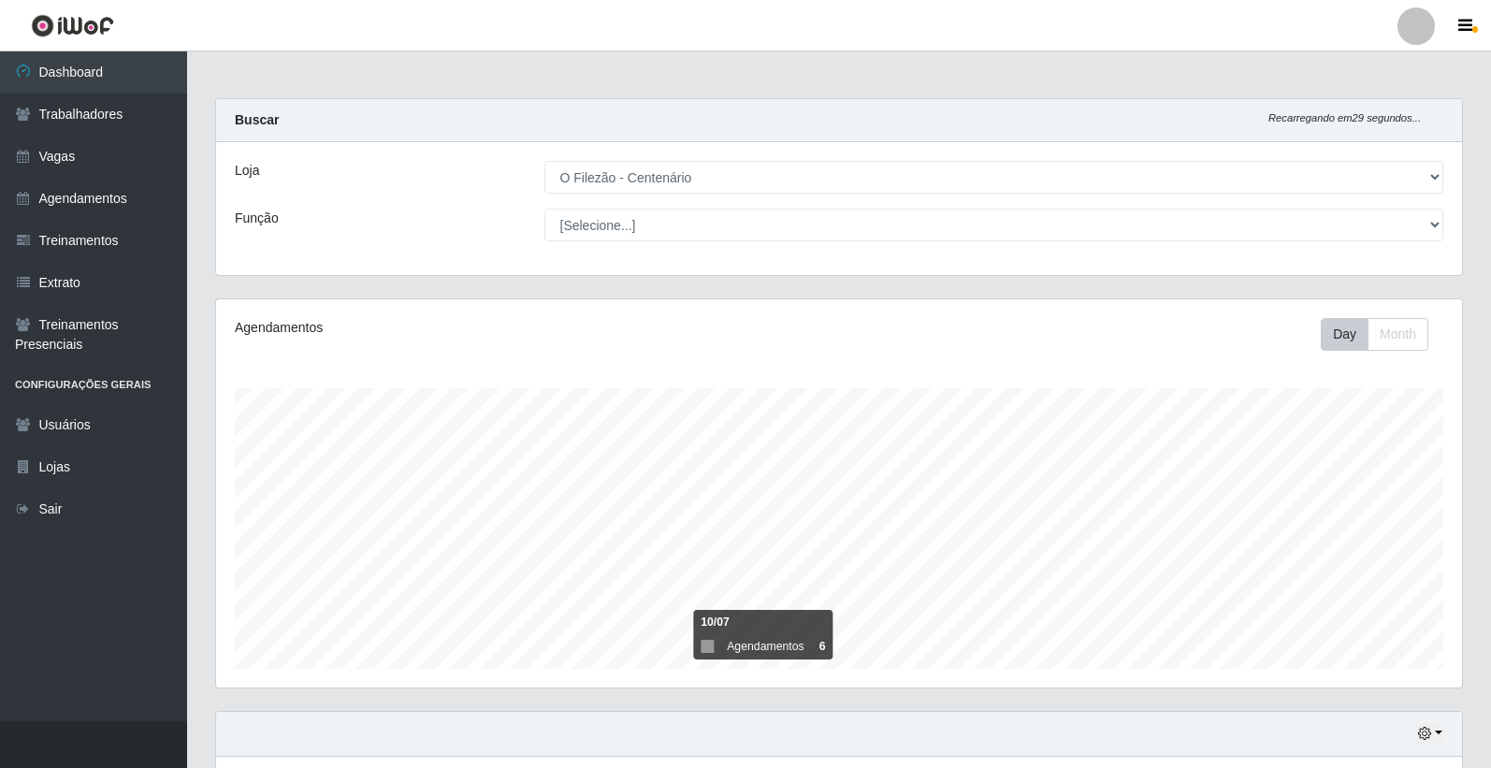
select select "203"
click at [1466, 30] on icon "button" at bounding box center [1465, 26] width 14 height 17
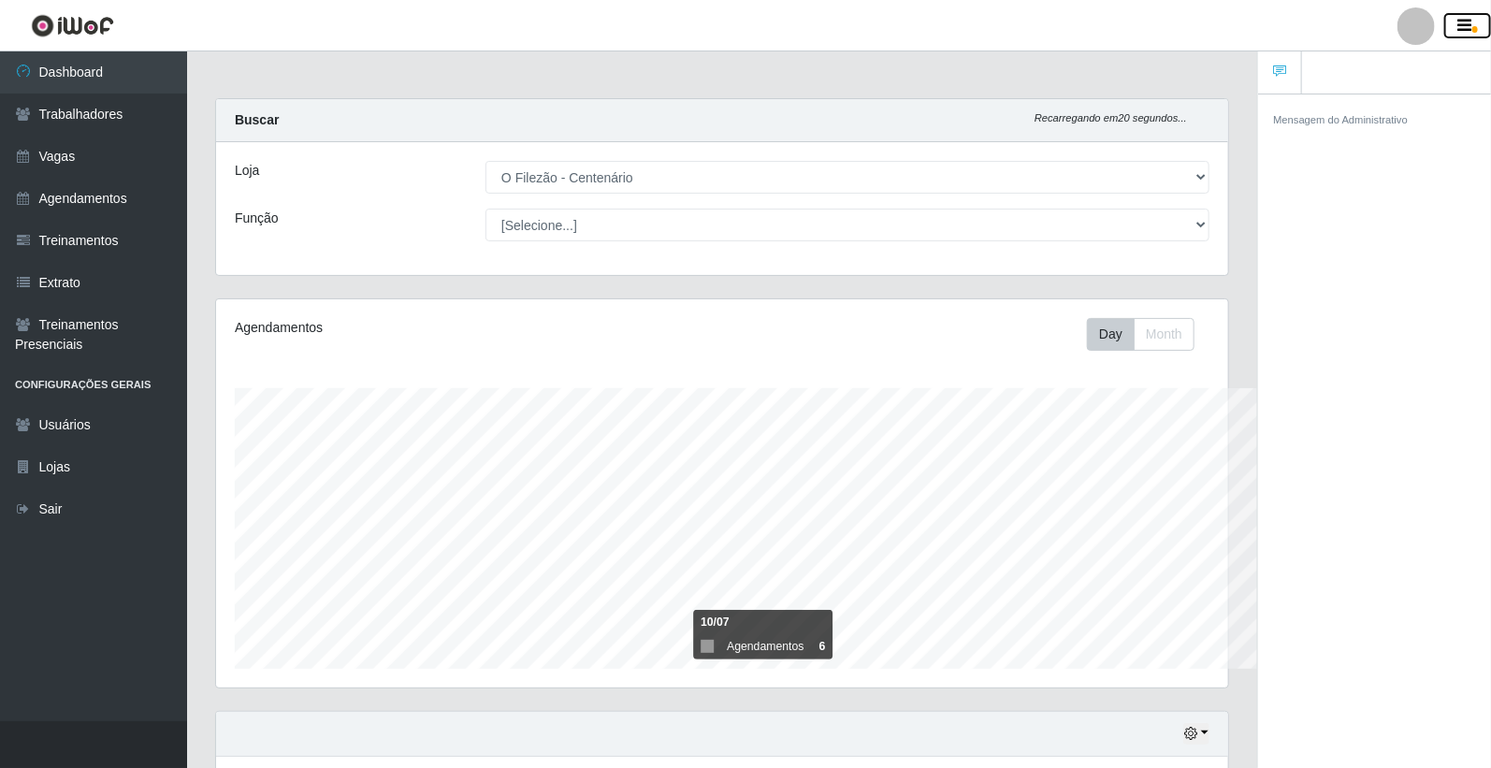
scroll to position [934942, 934317]
click at [1466, 30] on icon "button" at bounding box center [1465, 26] width 14 height 17
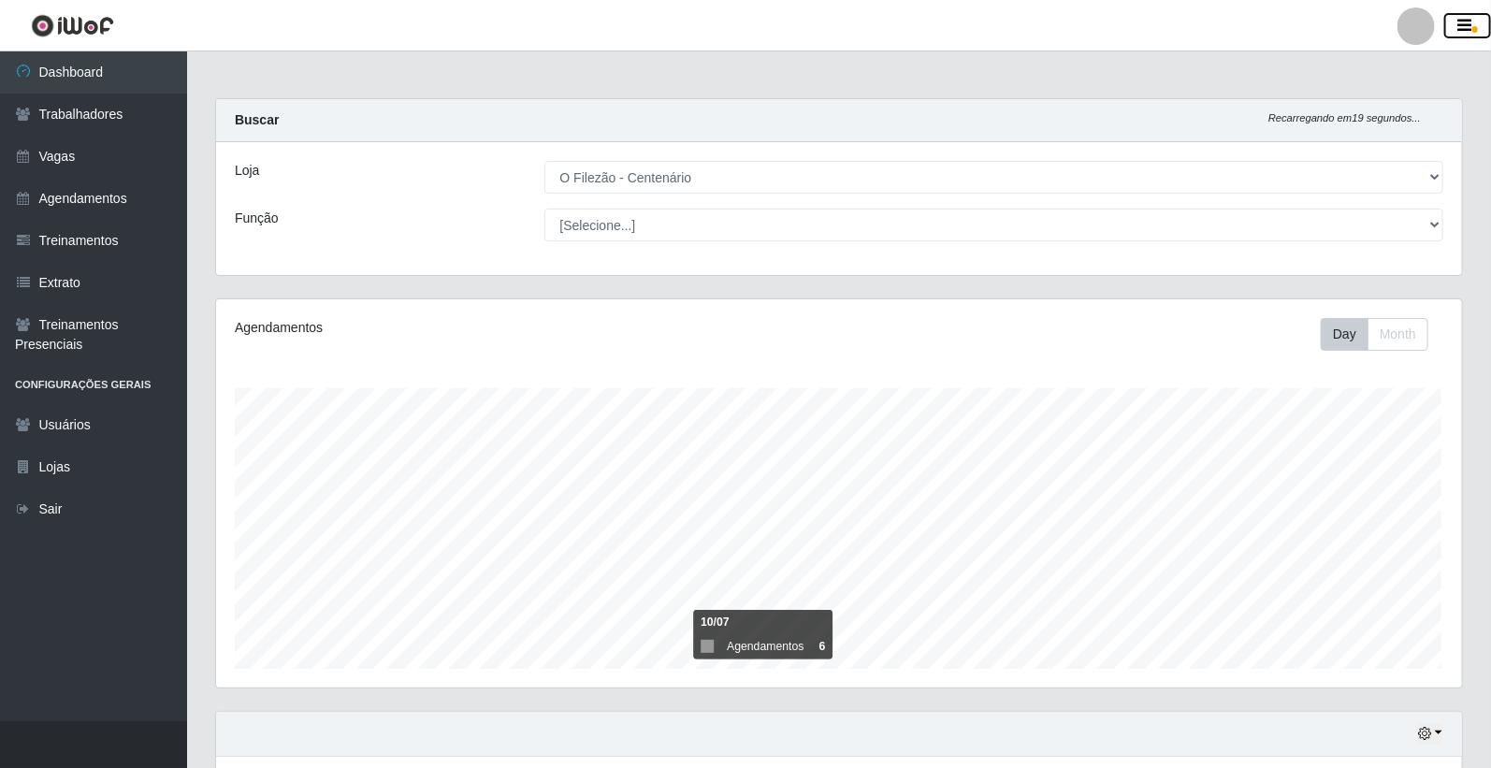
scroll to position [387, 1246]
click at [100, 123] on link "Trabalhadores" at bounding box center [93, 115] width 187 height 42
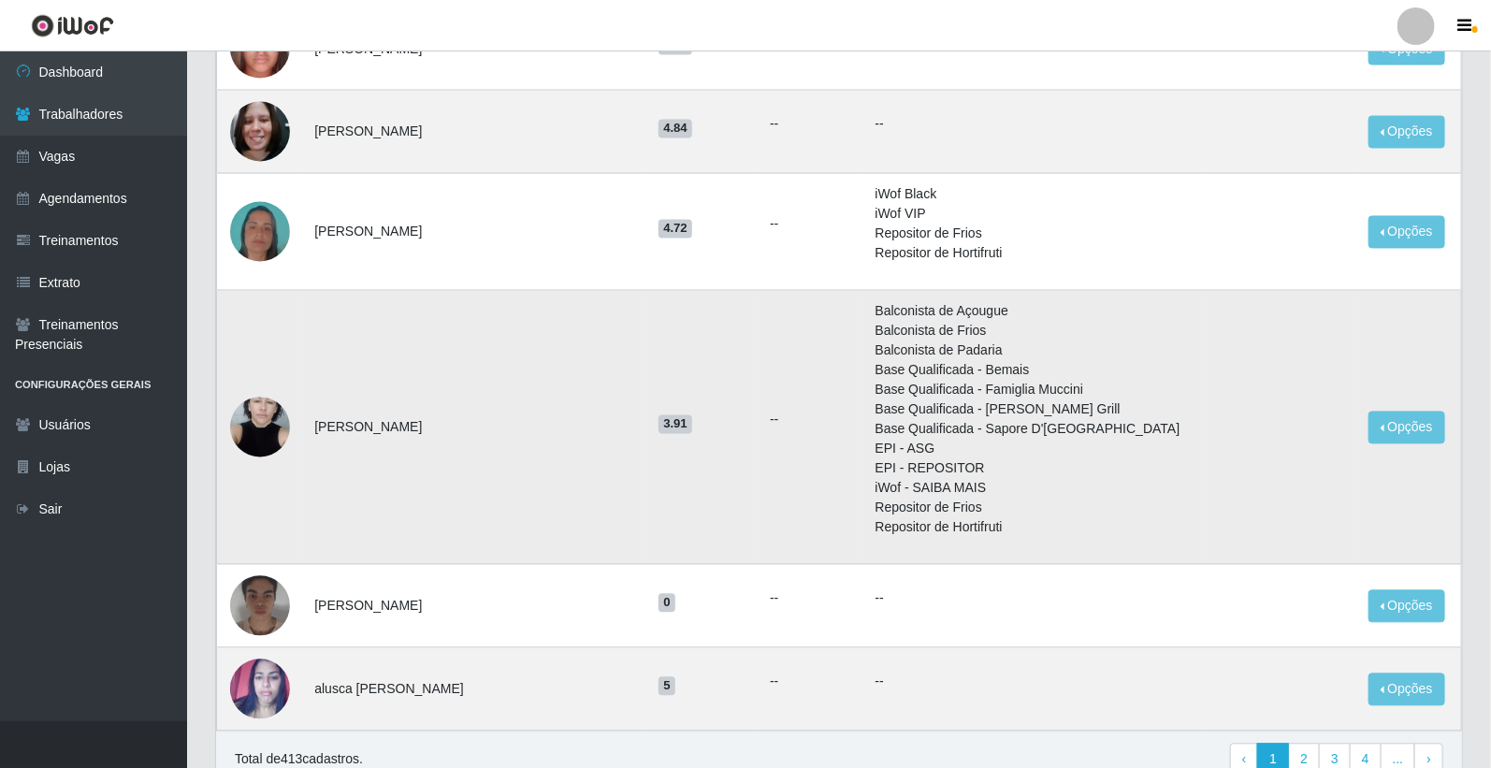
scroll to position [1650, 0]
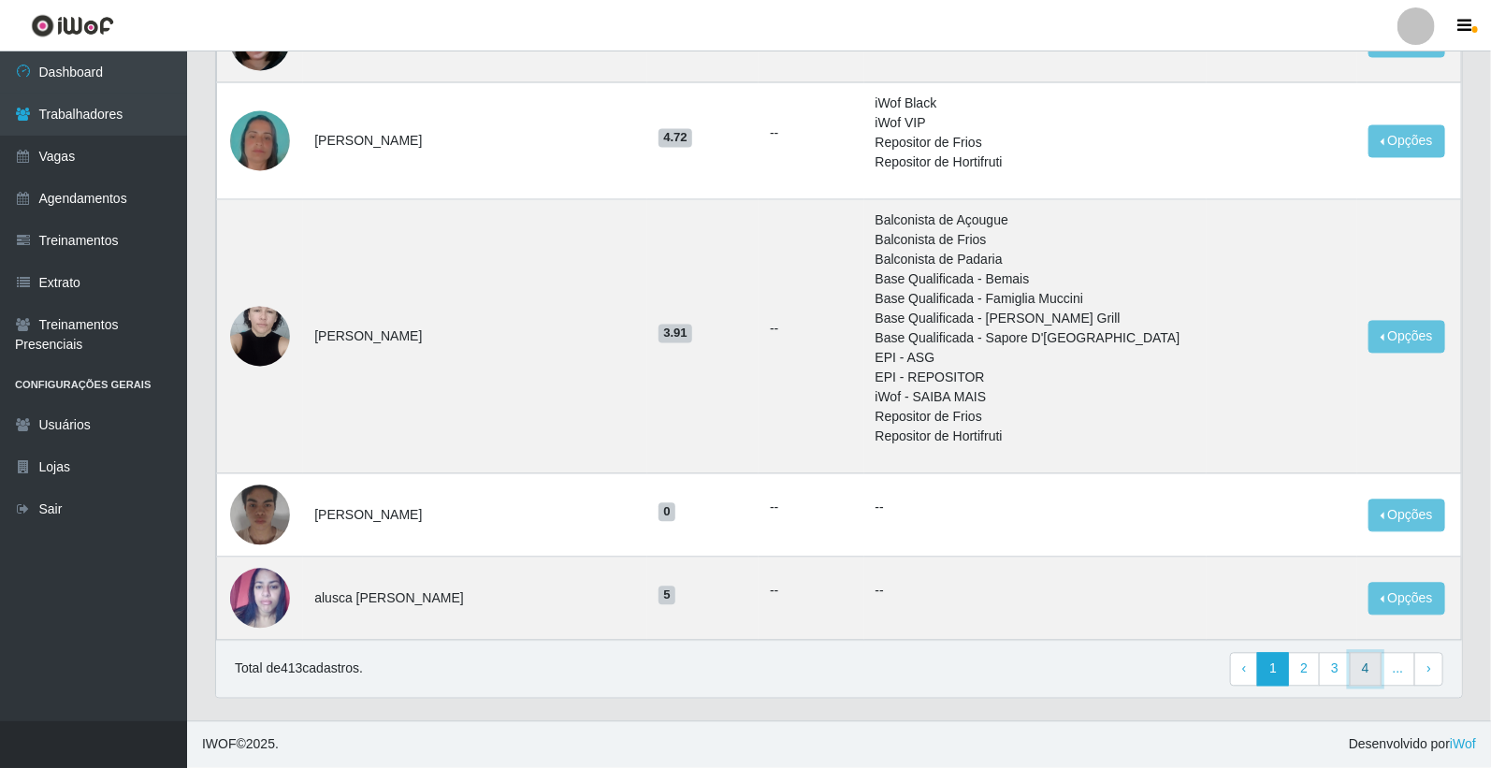
click at [1369, 675] on link "4" at bounding box center [1366, 670] width 32 height 34
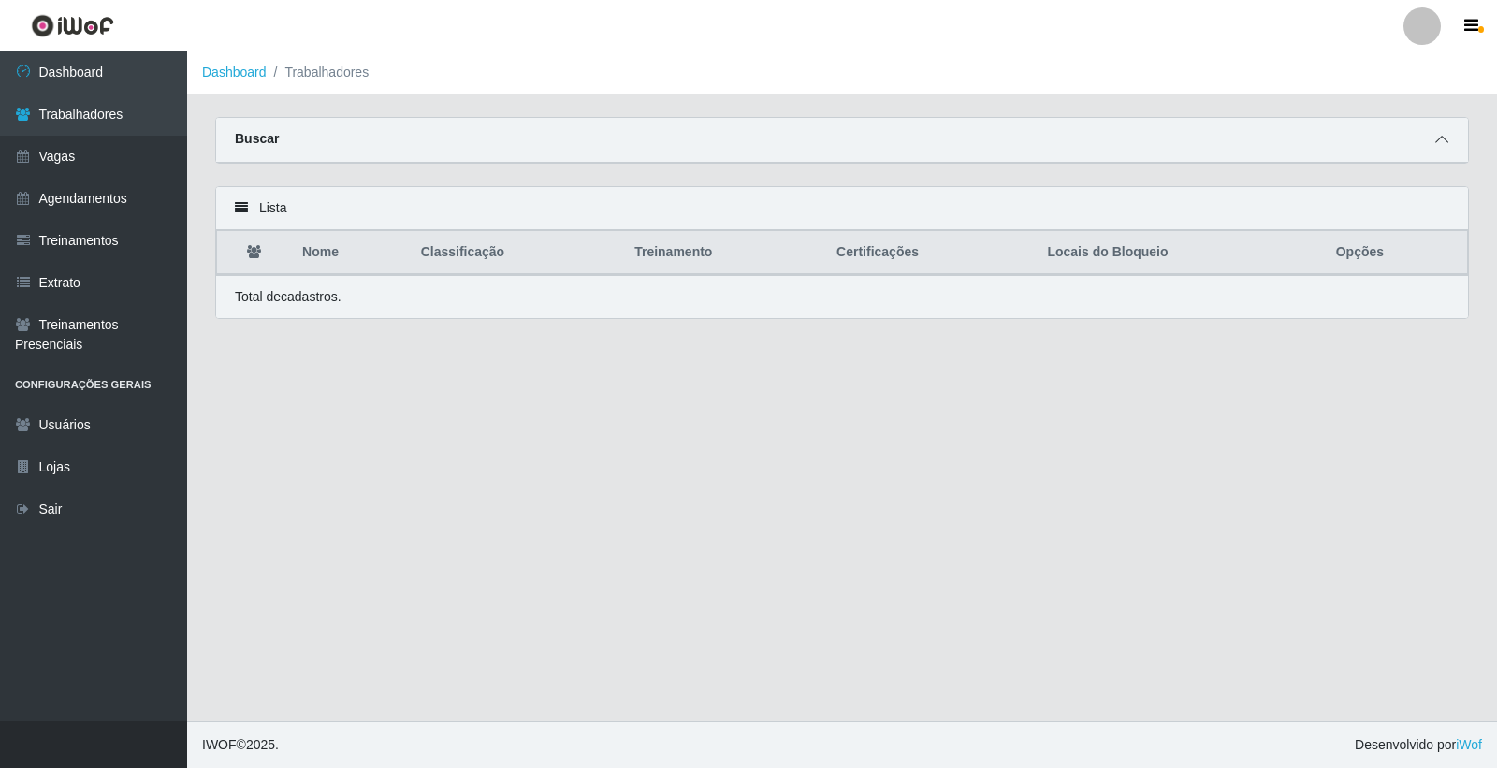
click at [1440, 142] on icon at bounding box center [1441, 139] width 13 height 13
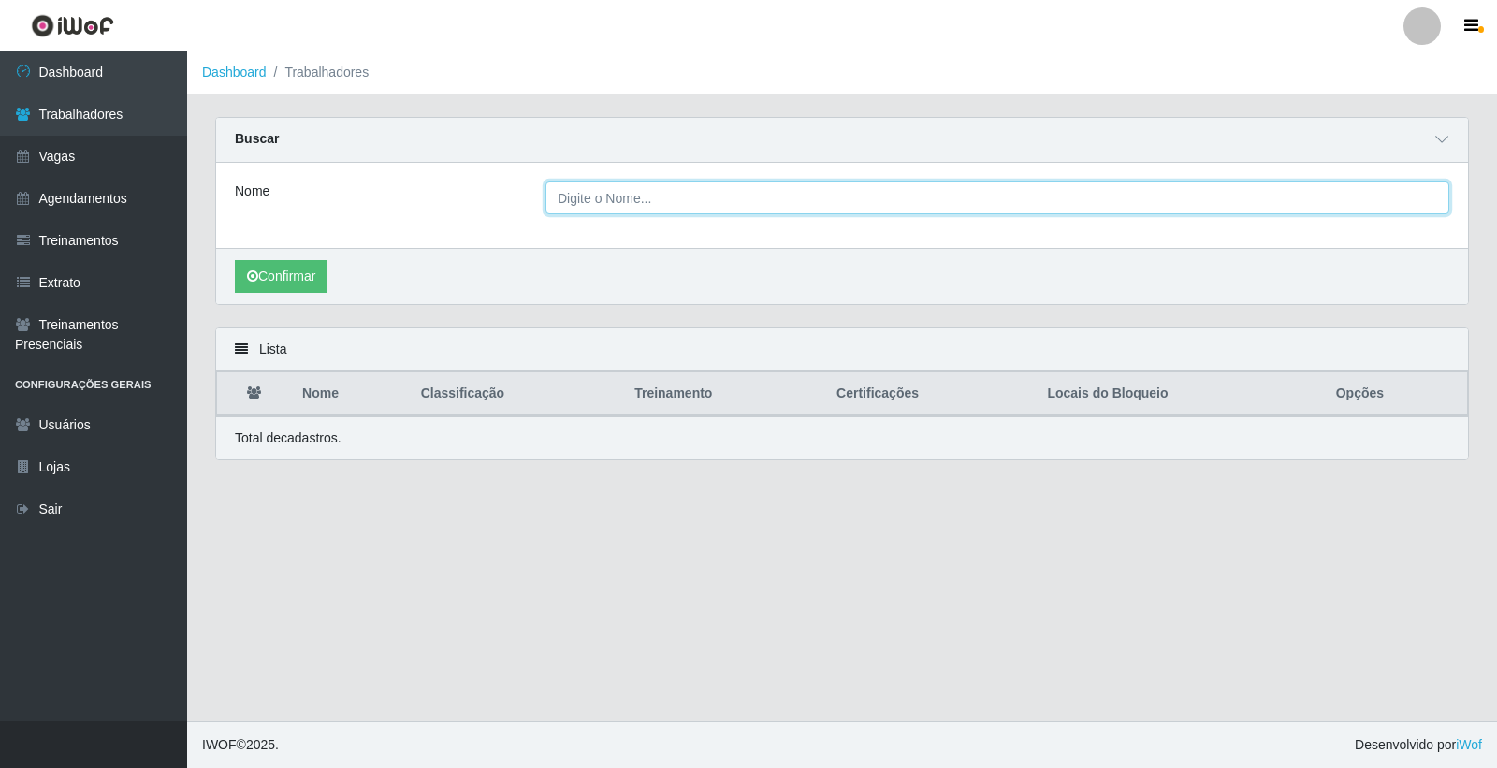
click at [577, 202] on input "Nome" at bounding box center [997, 197] width 904 height 33
type input "kitana"
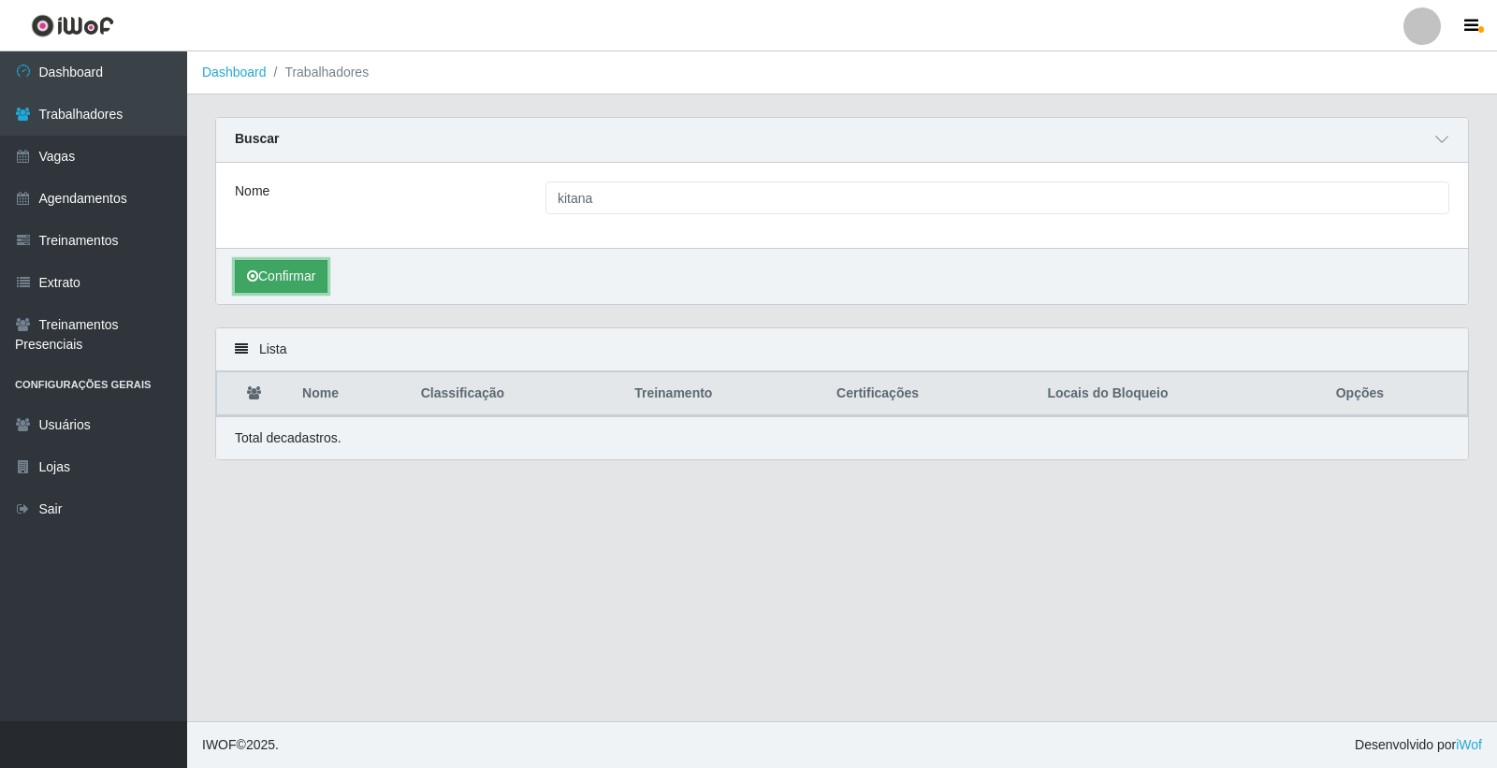
click at [288, 268] on button "Confirmar" at bounding box center [281, 276] width 93 height 33
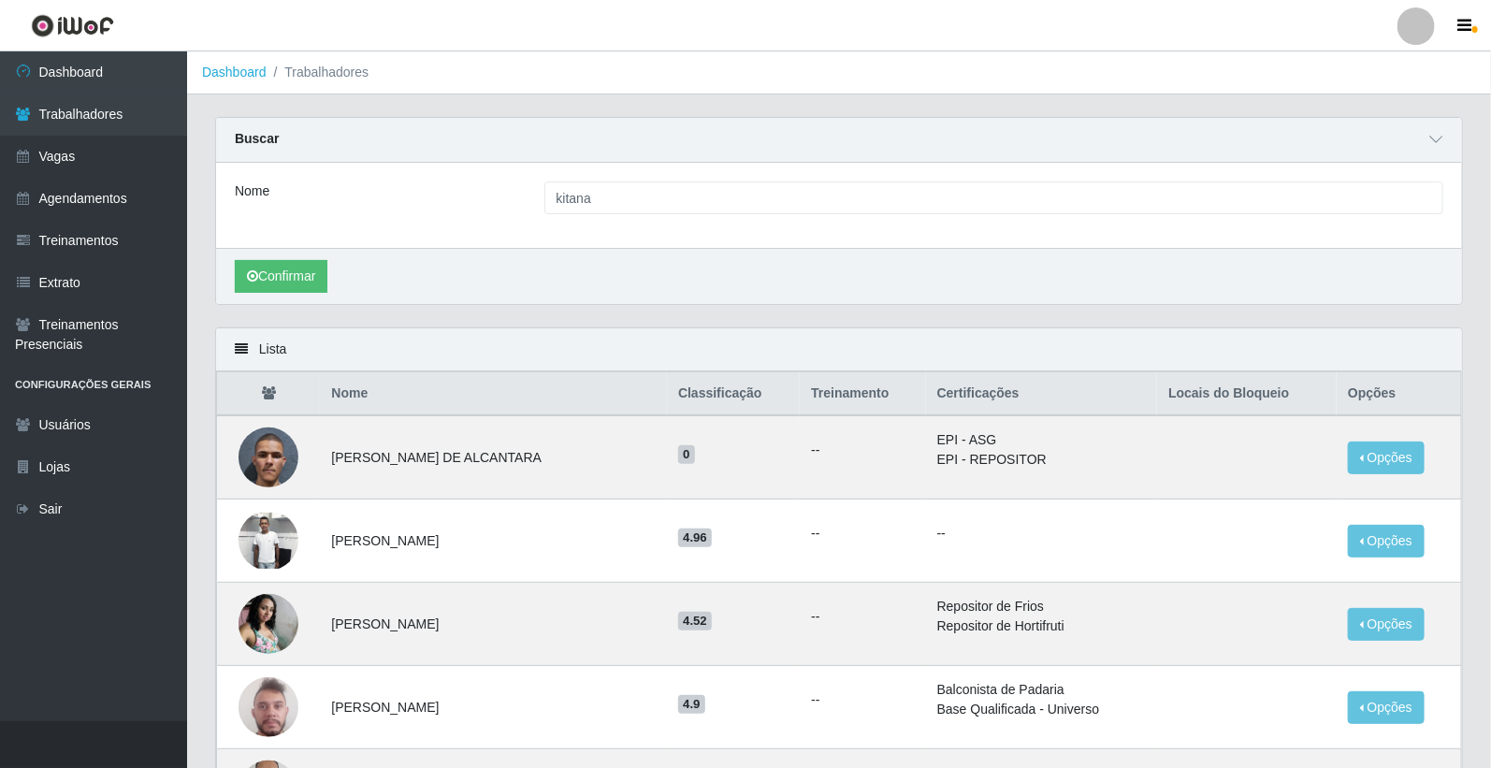
click at [402, 208] on div "Nome" at bounding box center [376, 197] width 310 height 33
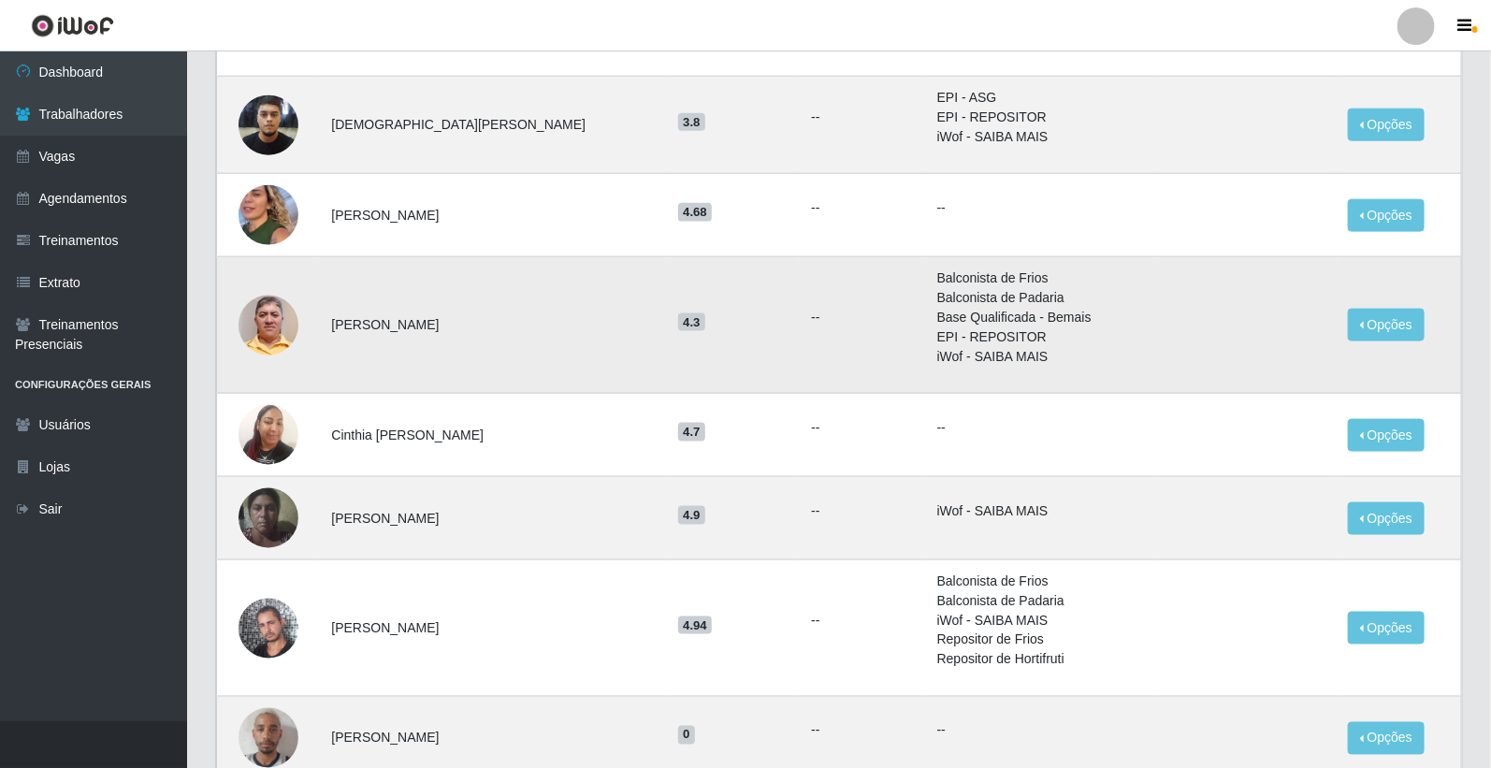
scroll to position [1180, 0]
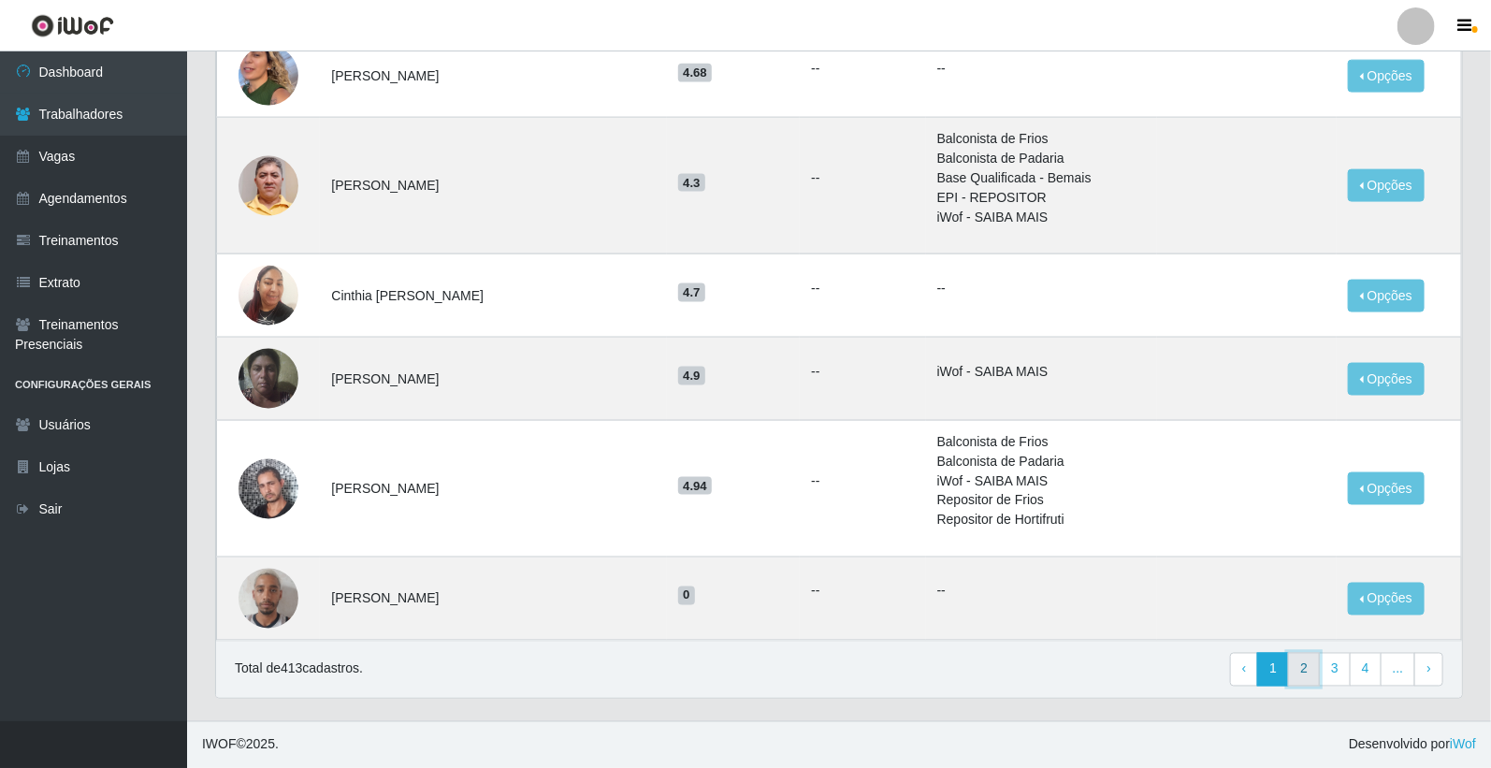
click at [1313, 672] on link "2" at bounding box center [1304, 670] width 32 height 34
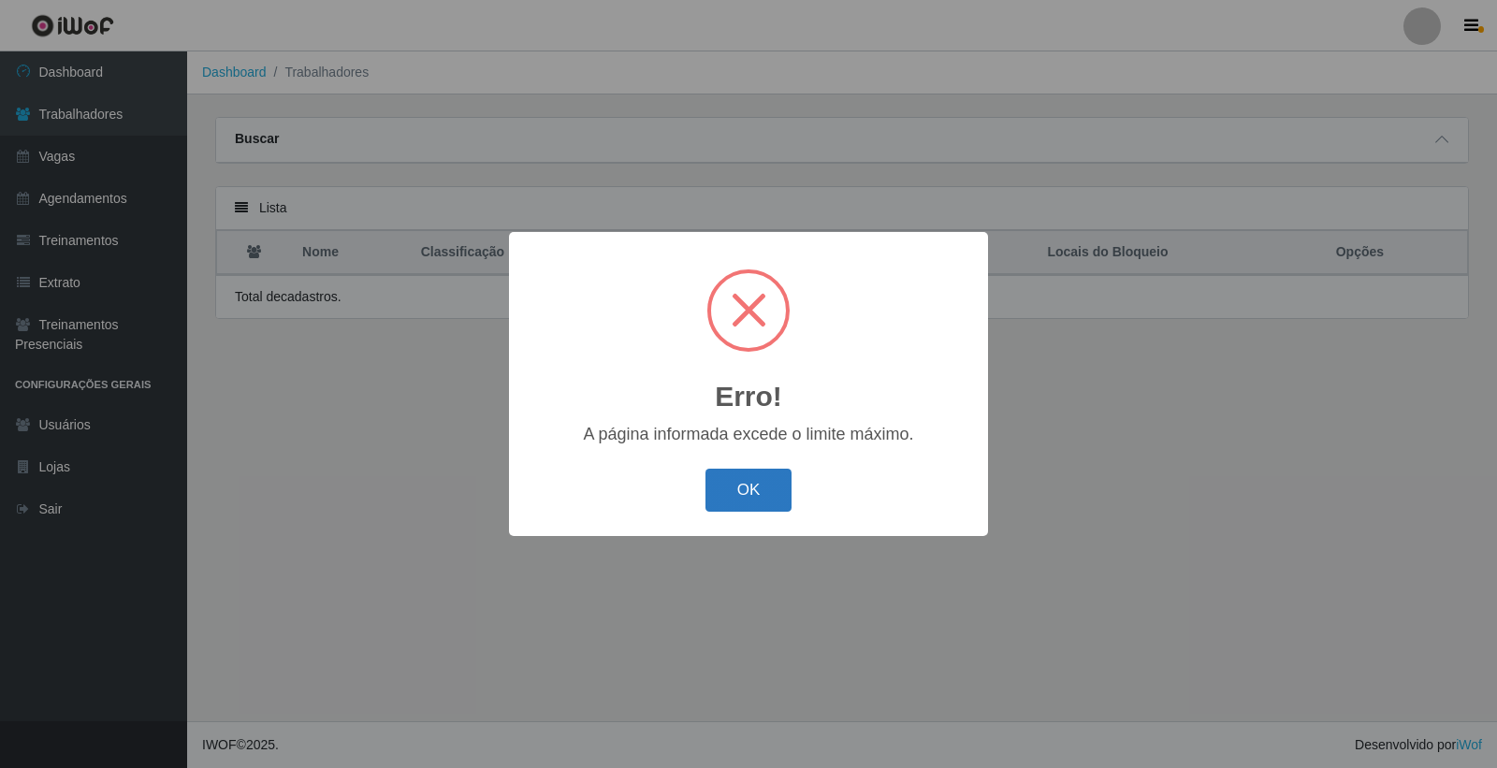
click at [749, 487] on button "OK" at bounding box center [748, 491] width 87 height 44
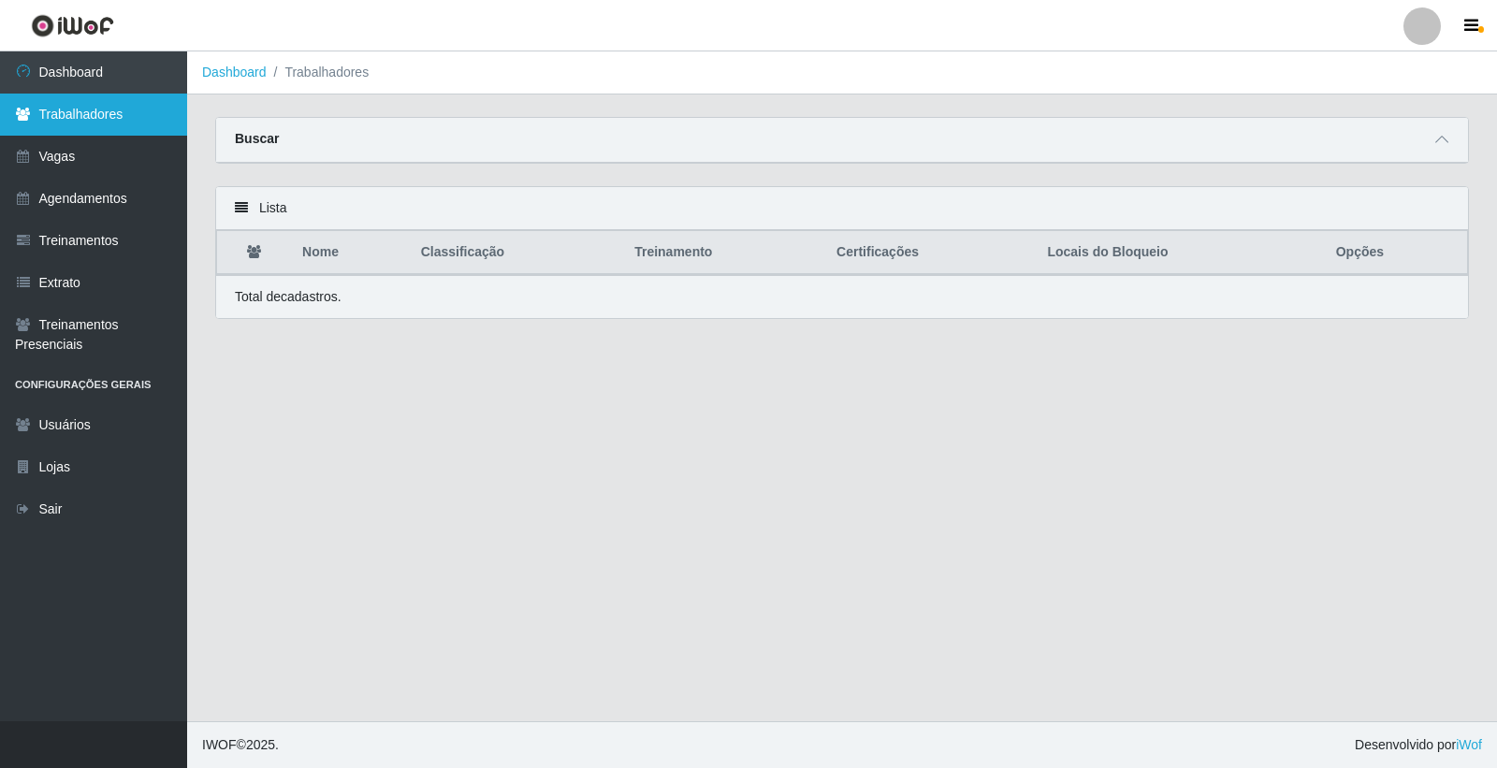
click at [116, 114] on link "Trabalhadores" at bounding box center [93, 115] width 187 height 42
click at [107, 109] on link "Trabalhadores" at bounding box center [93, 115] width 187 height 42
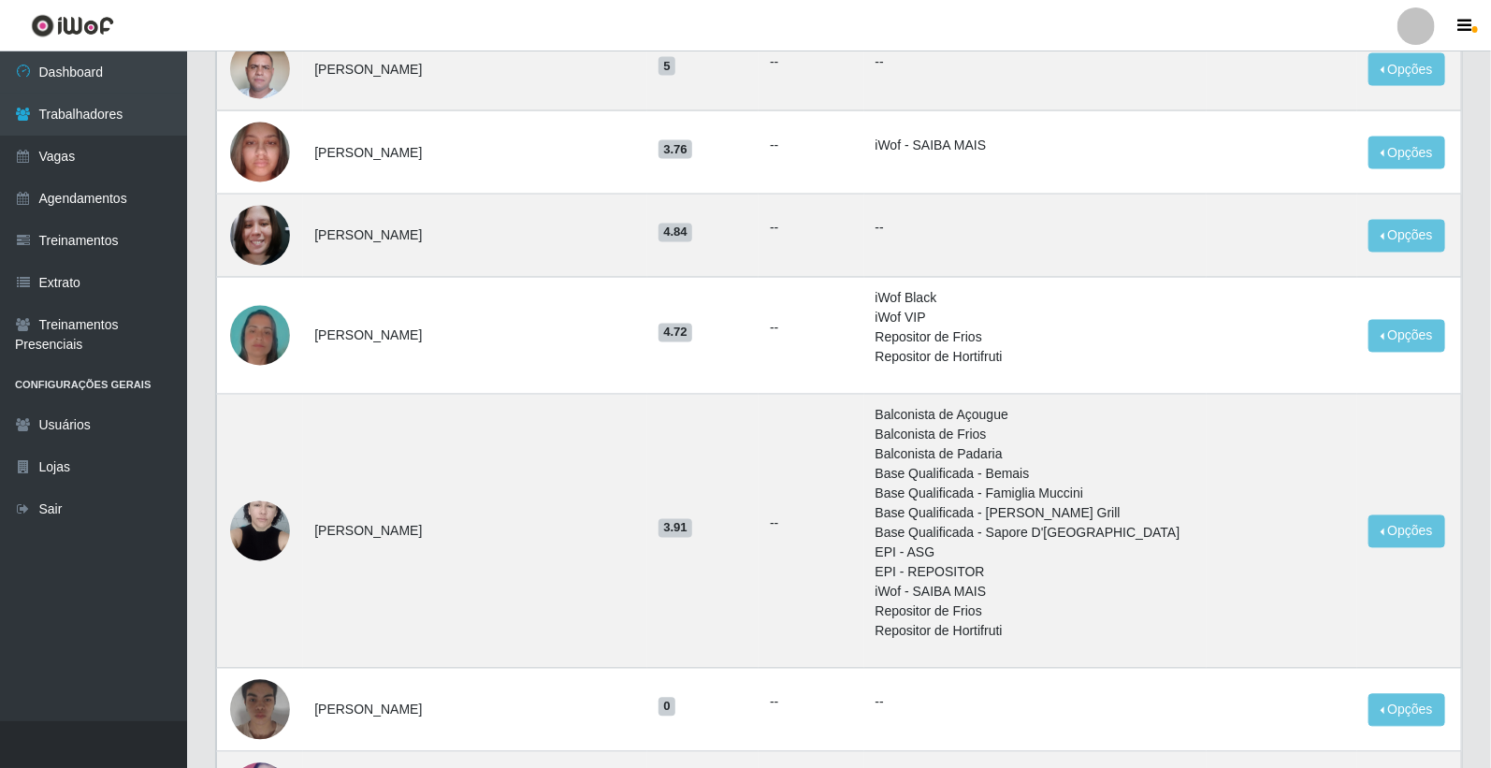
scroll to position [1650, 0]
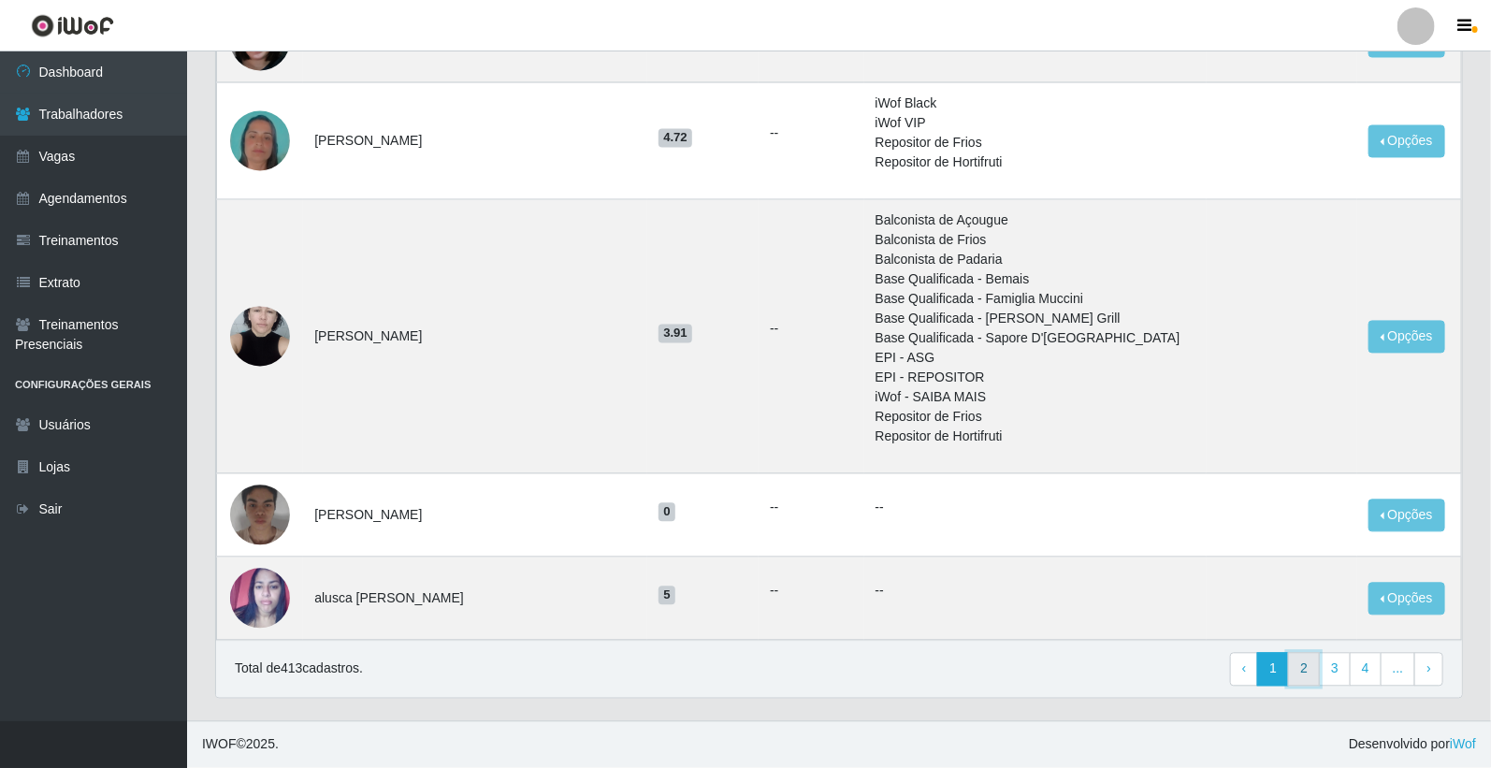
click at [1297, 667] on link "2" at bounding box center [1304, 670] width 32 height 34
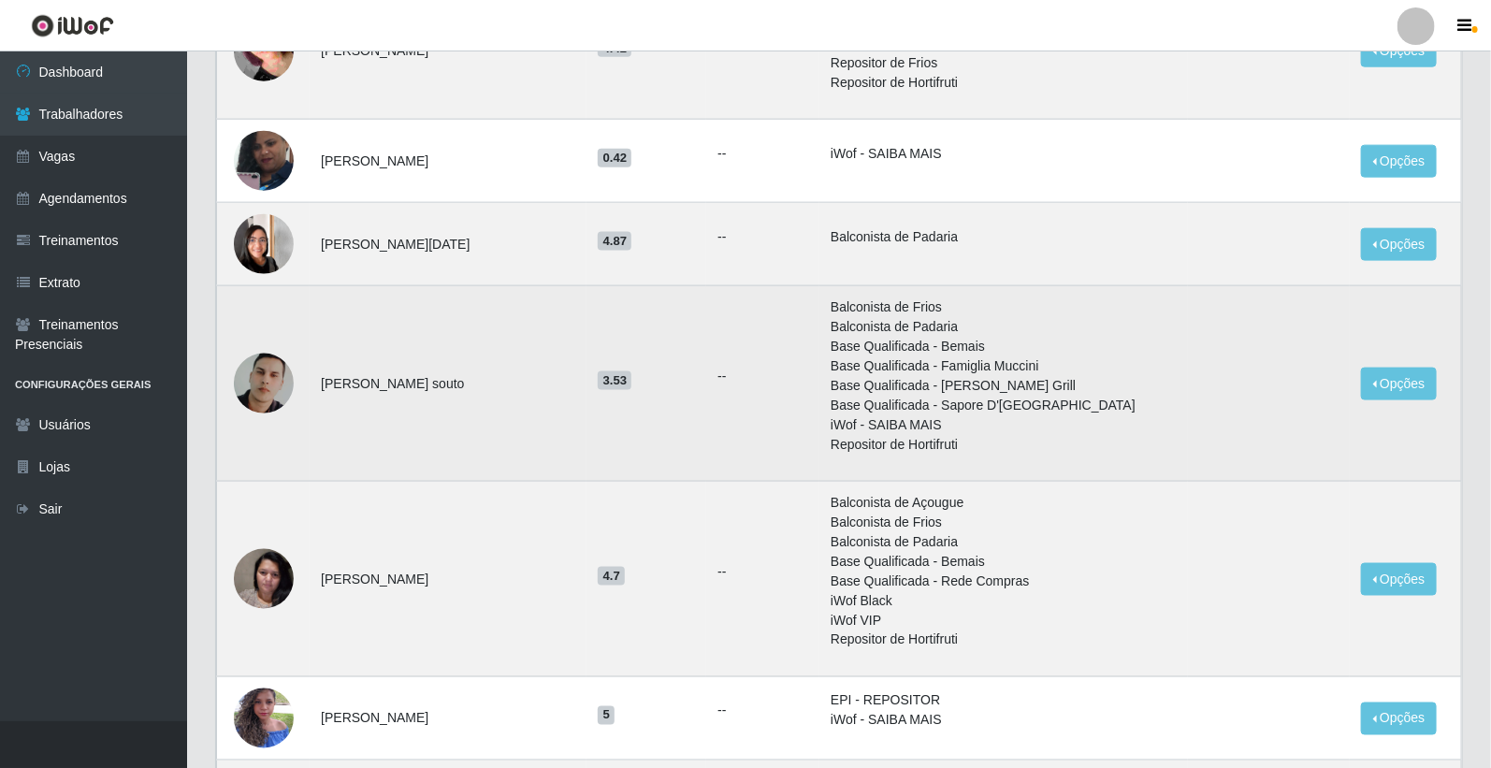
scroll to position [1242, 0]
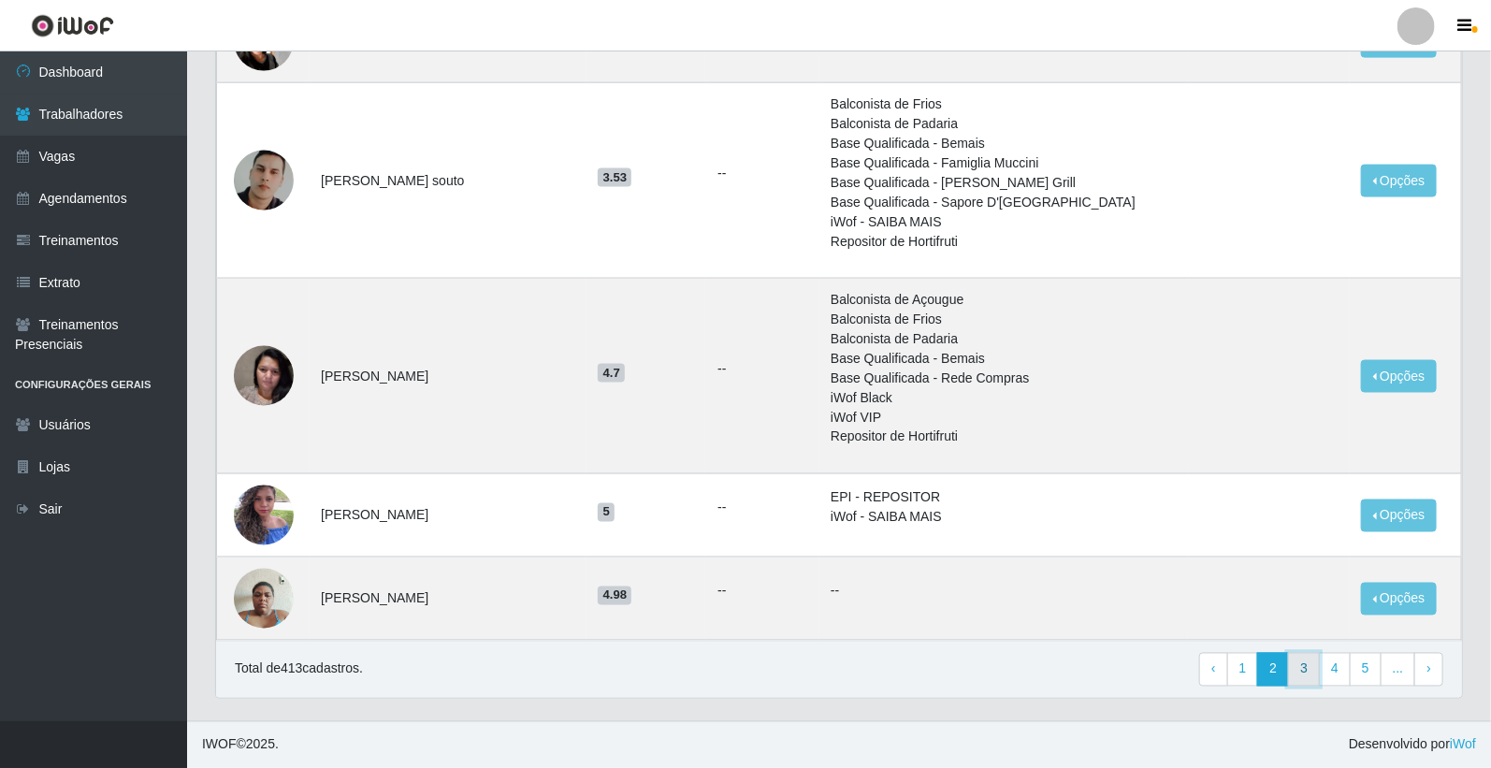
click at [1301, 671] on link "3" at bounding box center [1304, 670] width 32 height 34
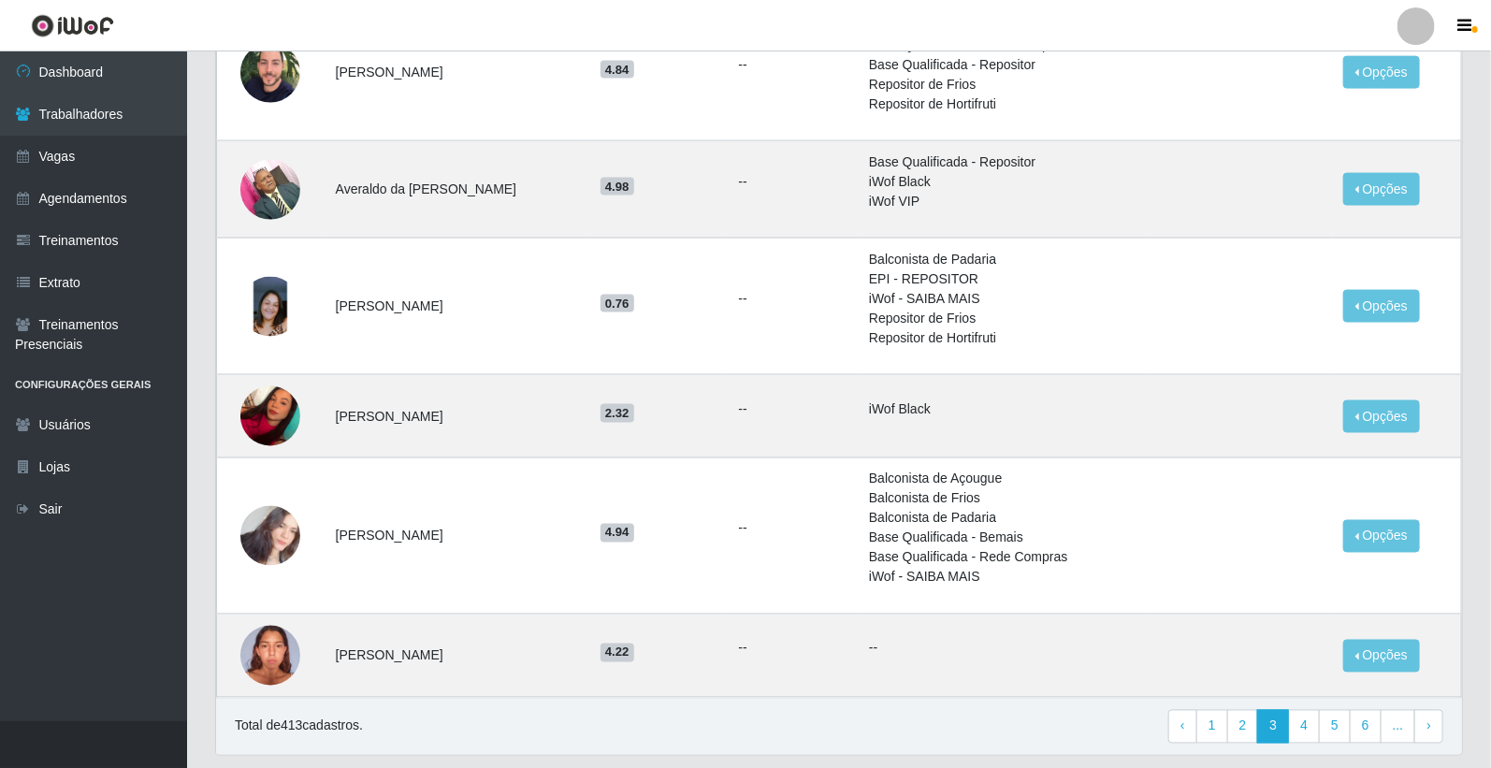
scroll to position [1305, 0]
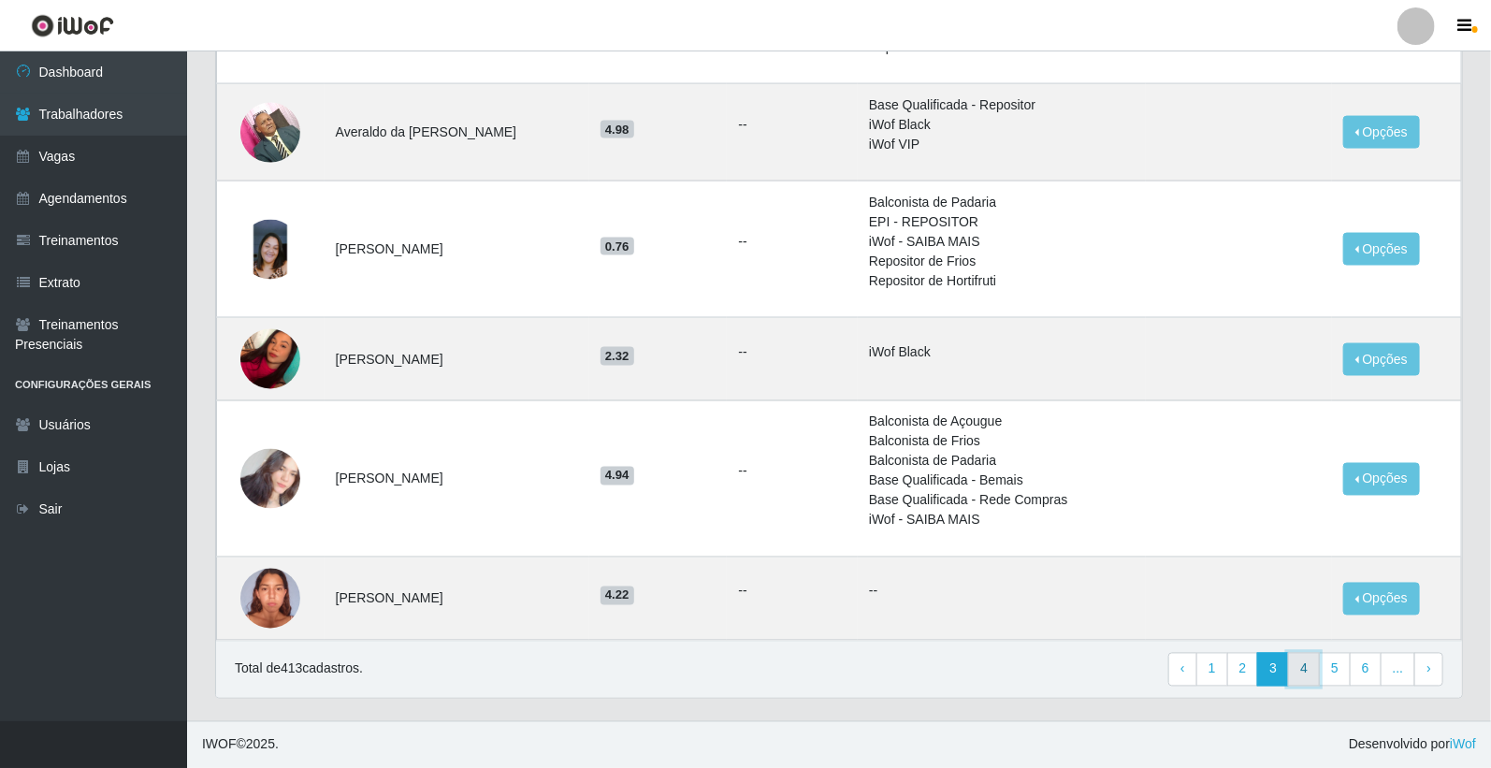
click at [1297, 665] on link "4" at bounding box center [1304, 670] width 32 height 34
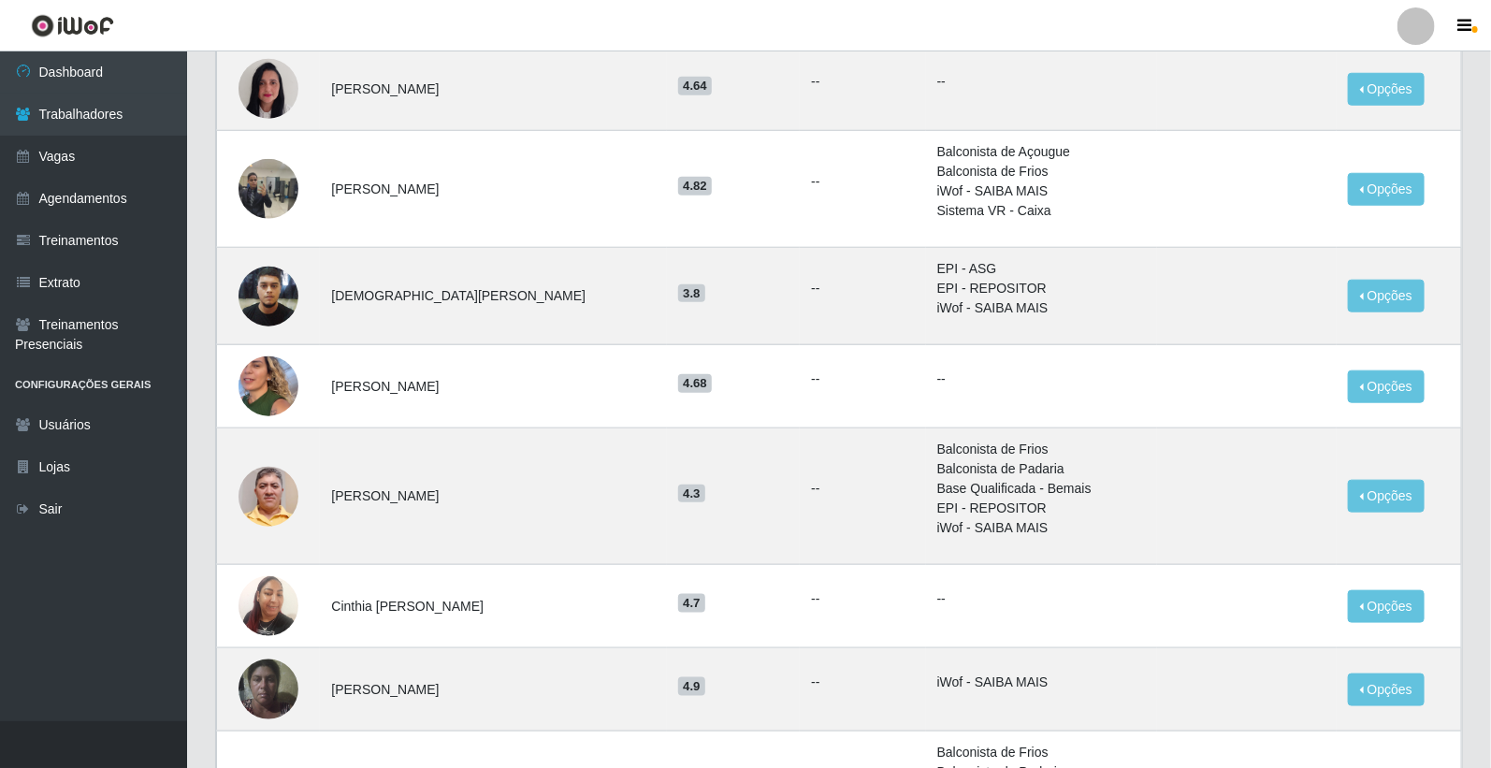
scroll to position [1038, 0]
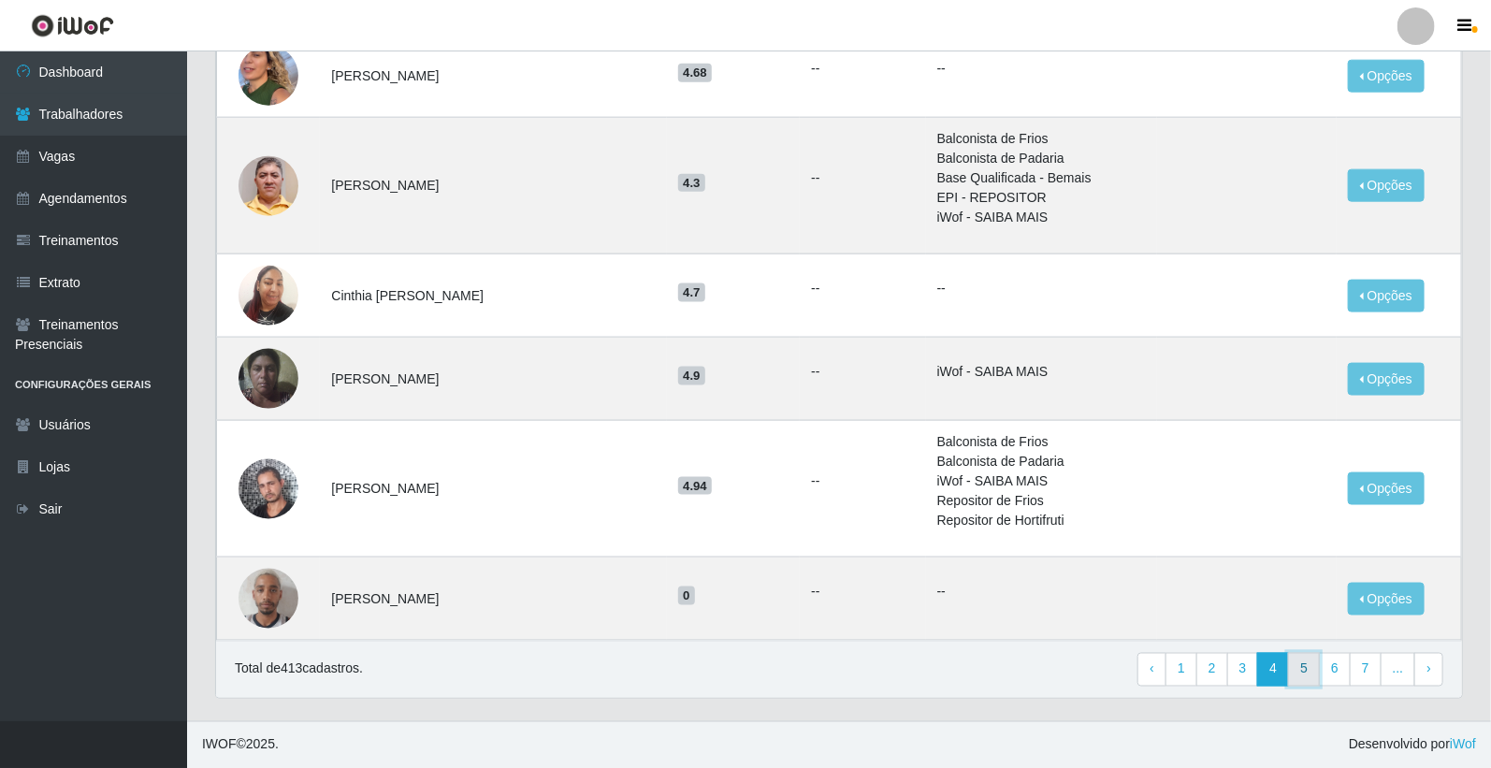
click at [1313, 670] on link "5" at bounding box center [1304, 670] width 32 height 34
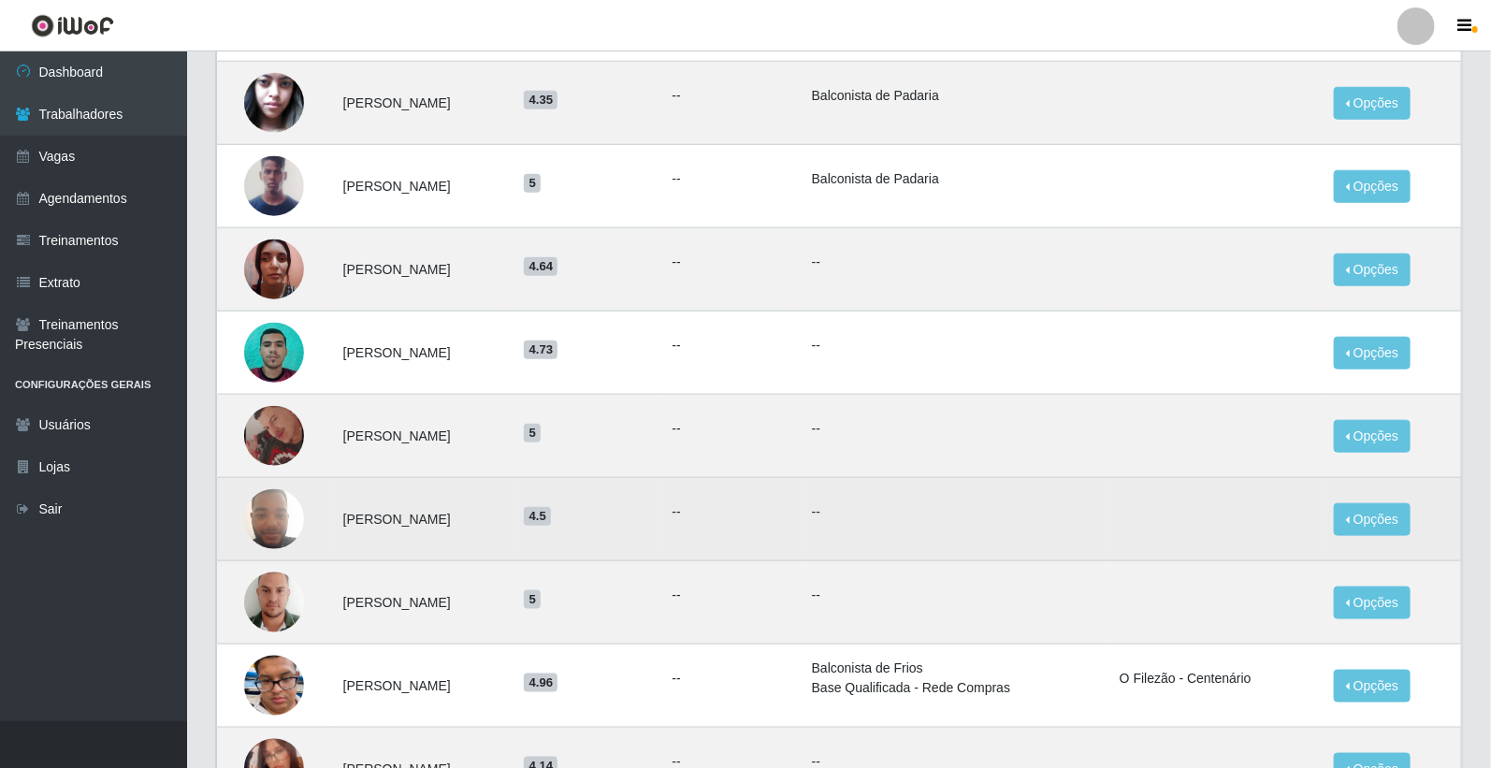
scroll to position [831, 0]
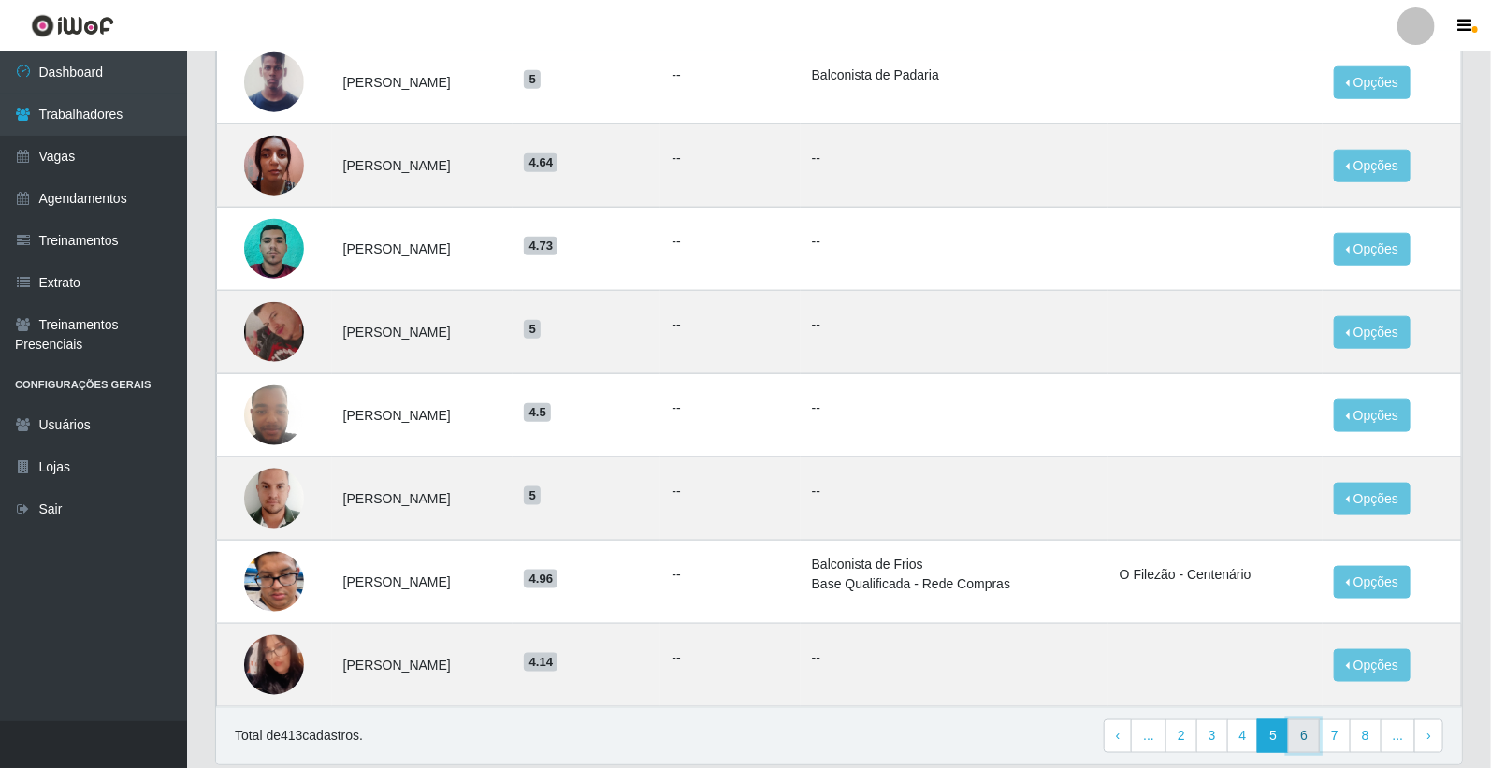
click at [1314, 735] on link "6" at bounding box center [1304, 736] width 32 height 34
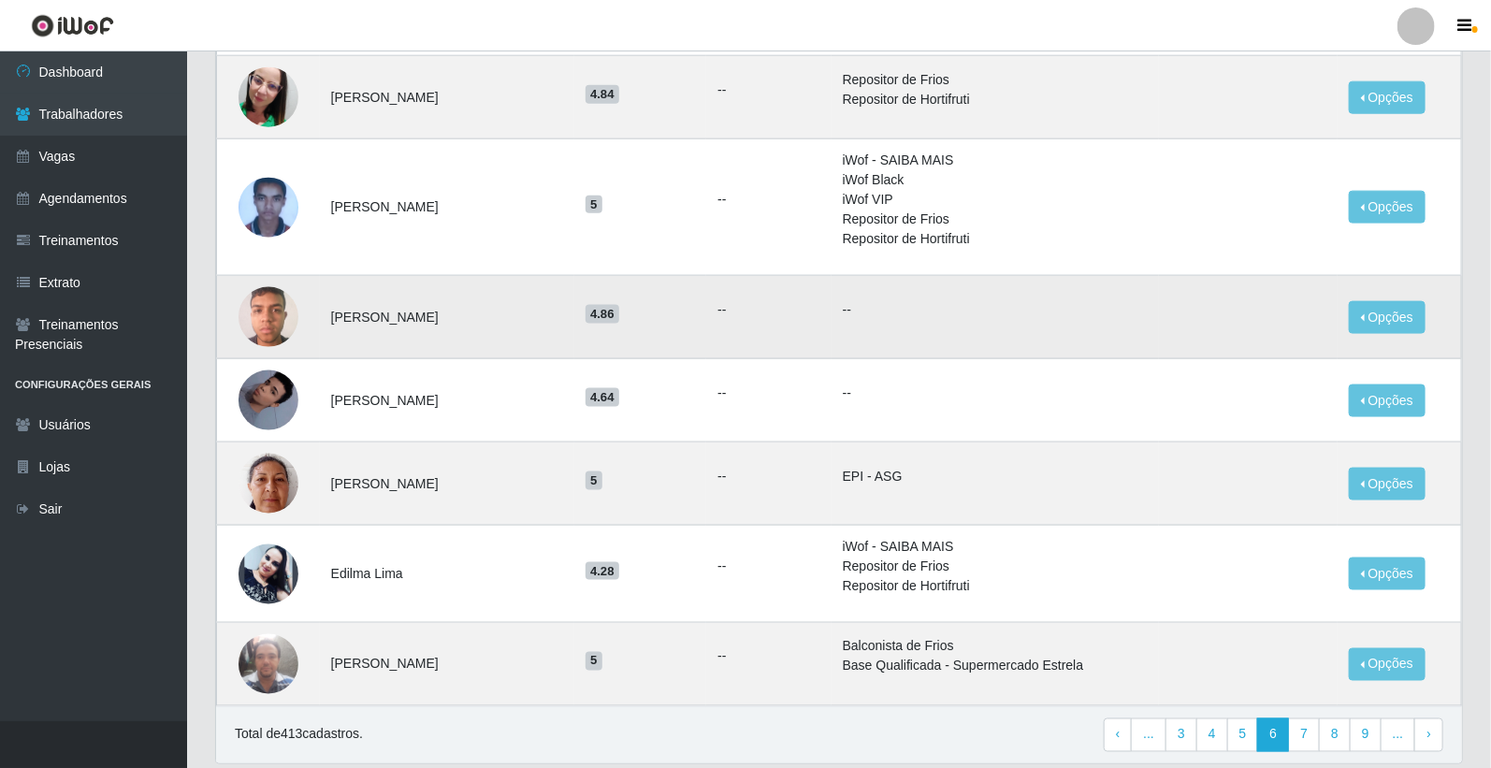
scroll to position [1106, 0]
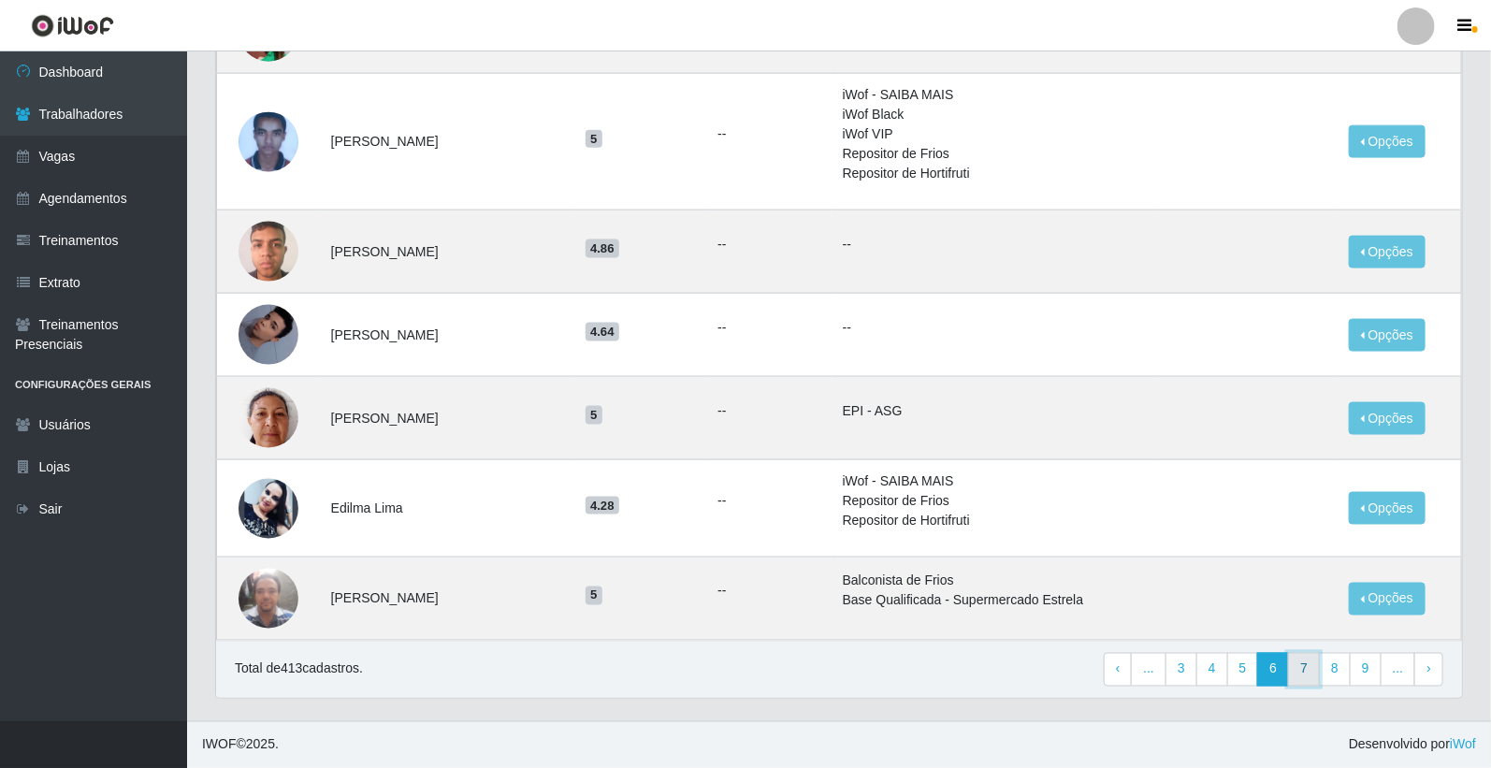
click at [1305, 671] on link "7" at bounding box center [1304, 670] width 32 height 34
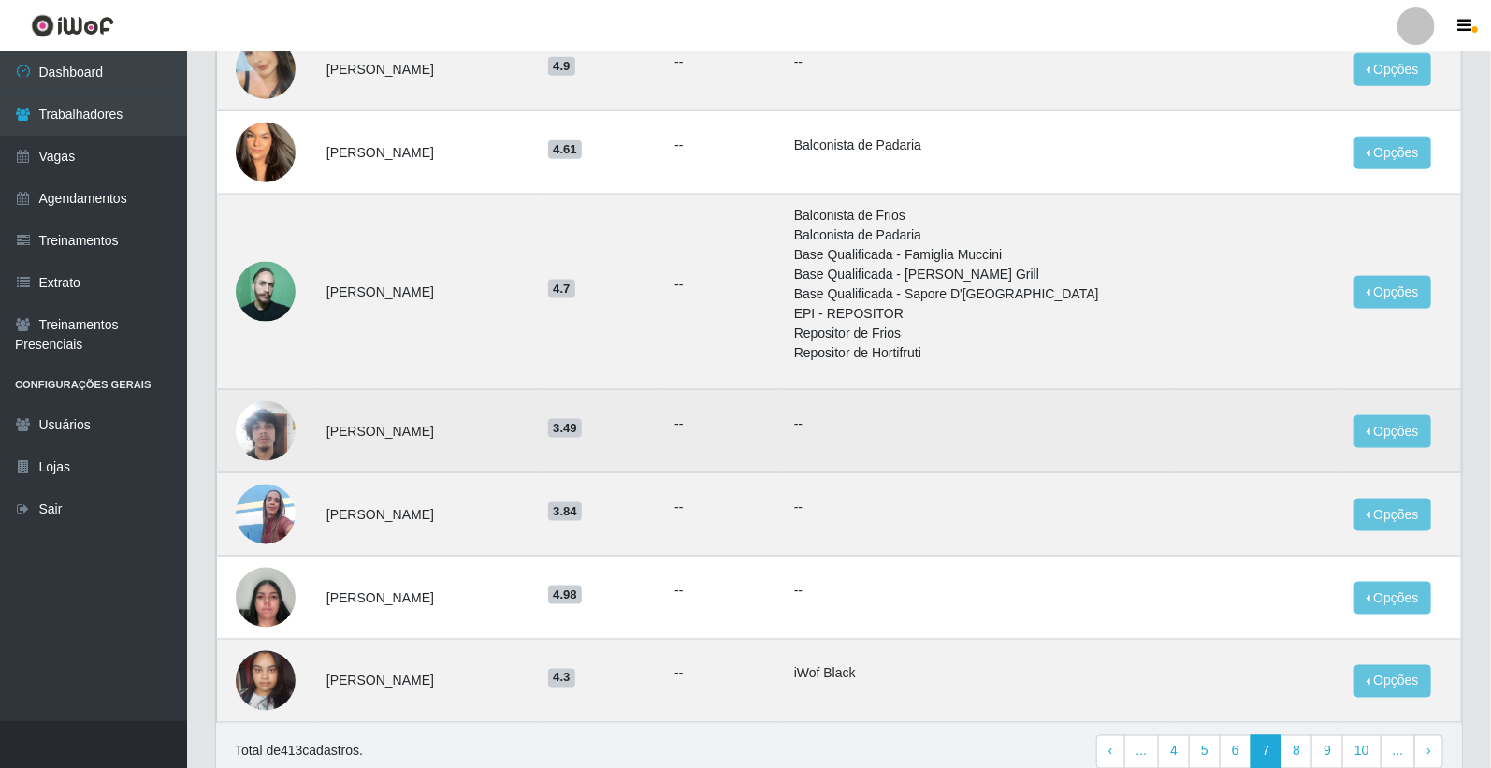
scroll to position [1122, 0]
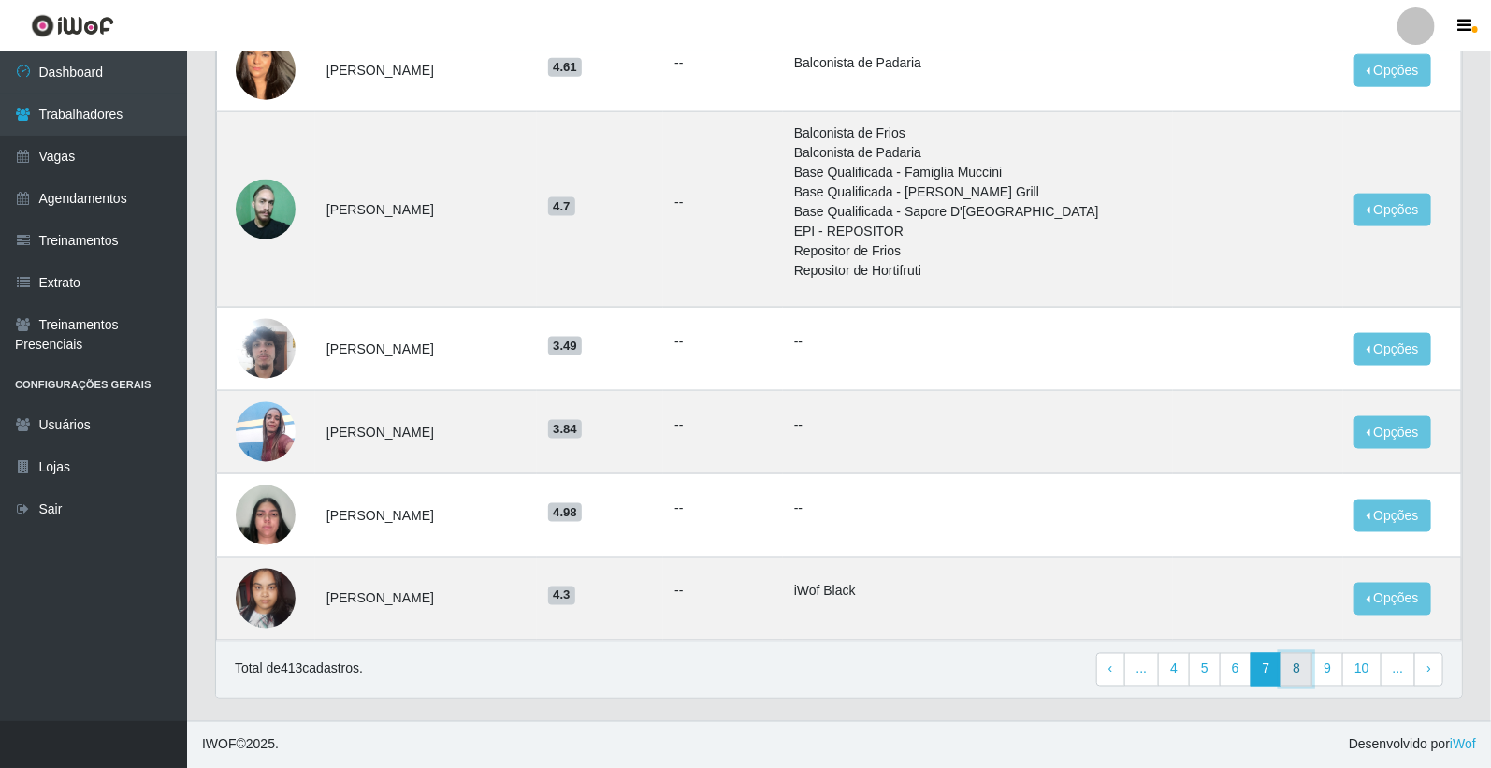
click at [1293, 666] on link "8" at bounding box center [1296, 670] width 32 height 34
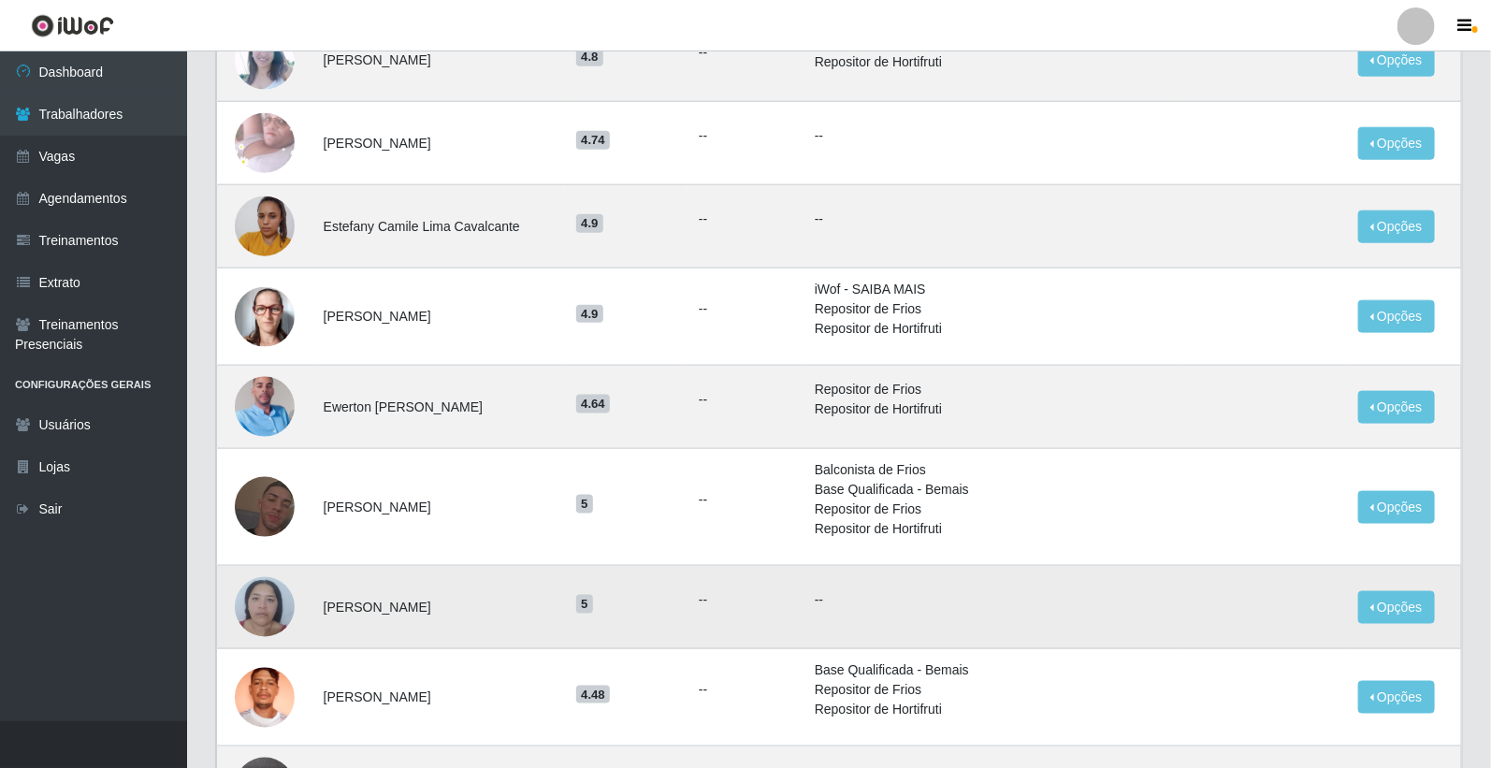
scroll to position [1125, 0]
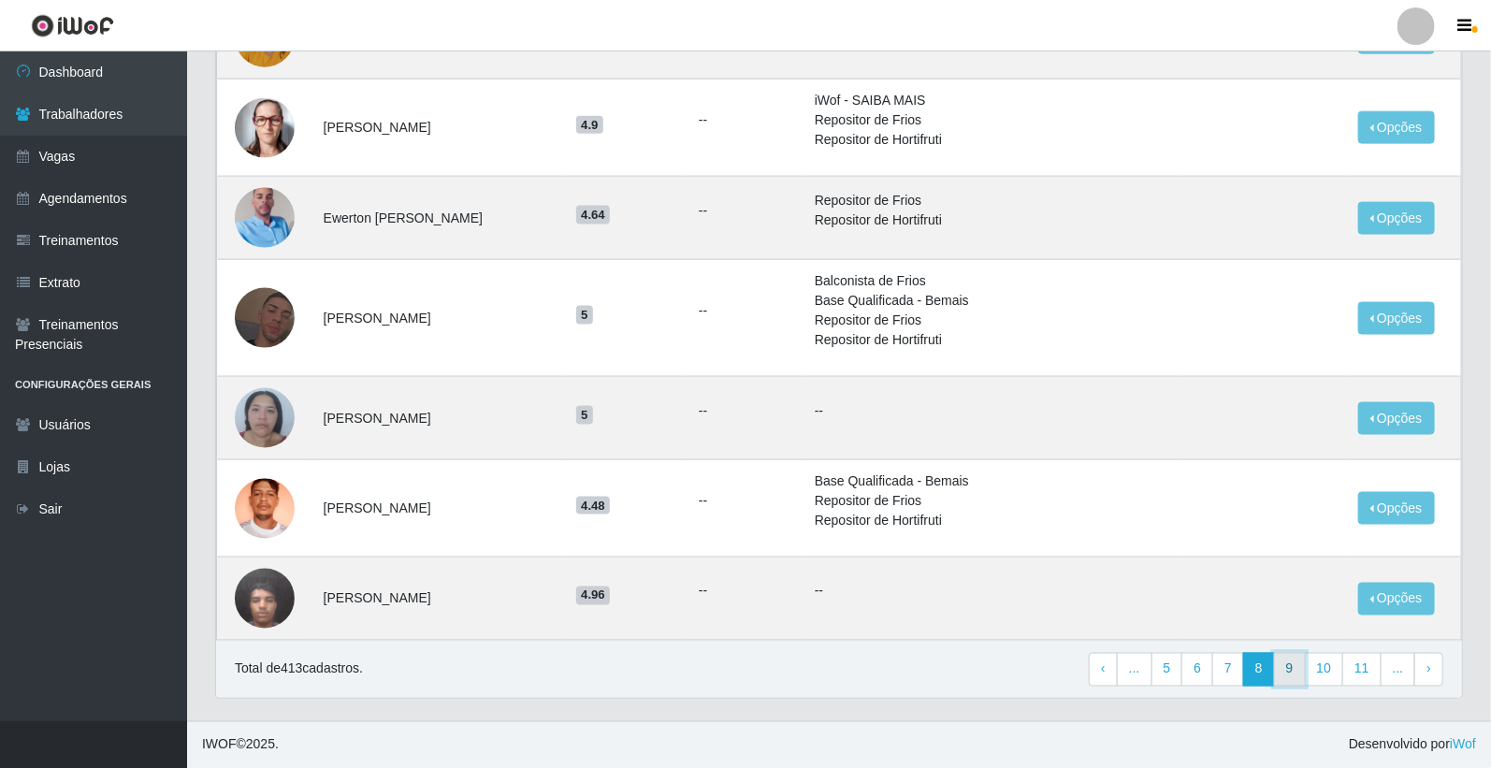
click at [1289, 661] on link "9" at bounding box center [1290, 670] width 32 height 34
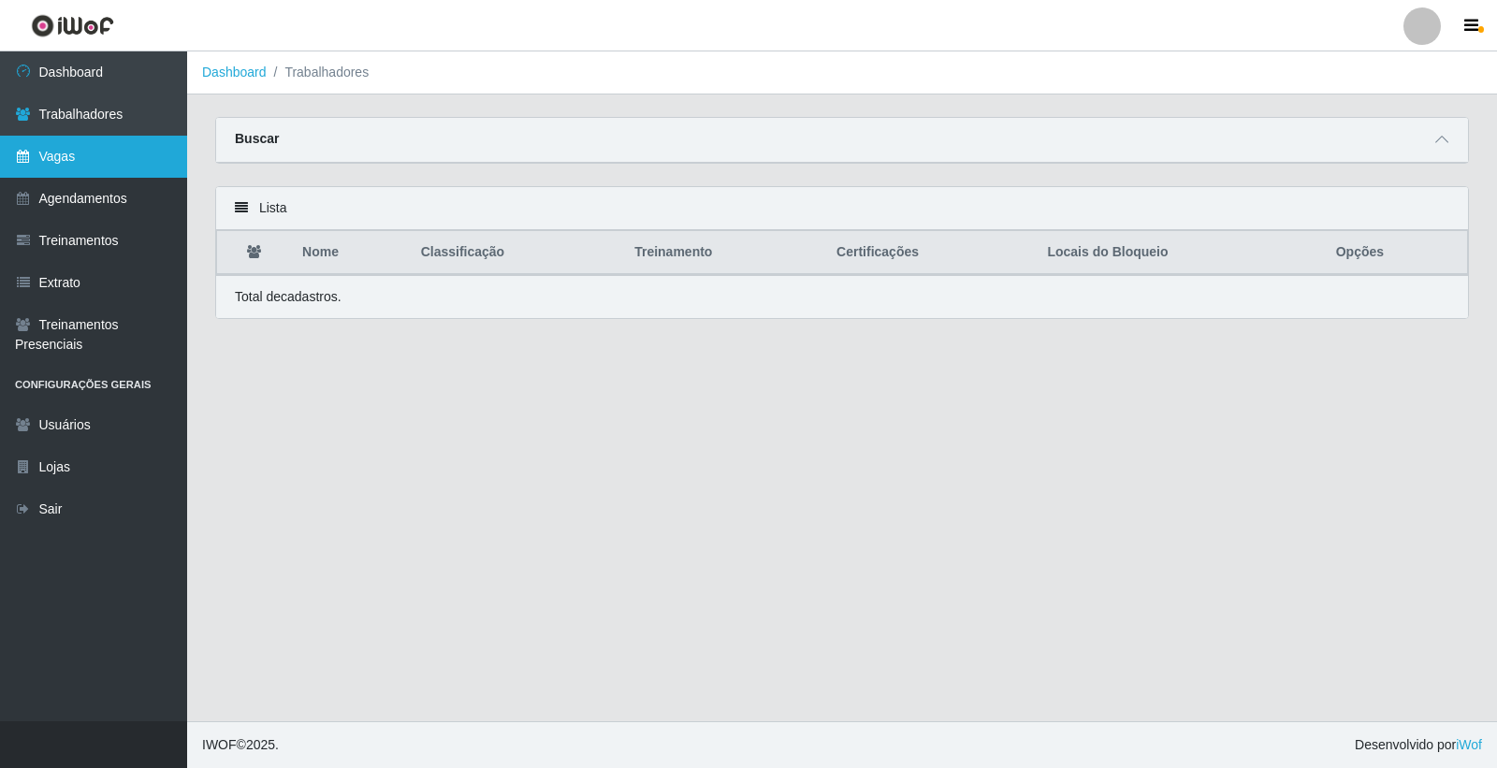
click at [115, 152] on link "Vagas" at bounding box center [93, 157] width 187 height 42
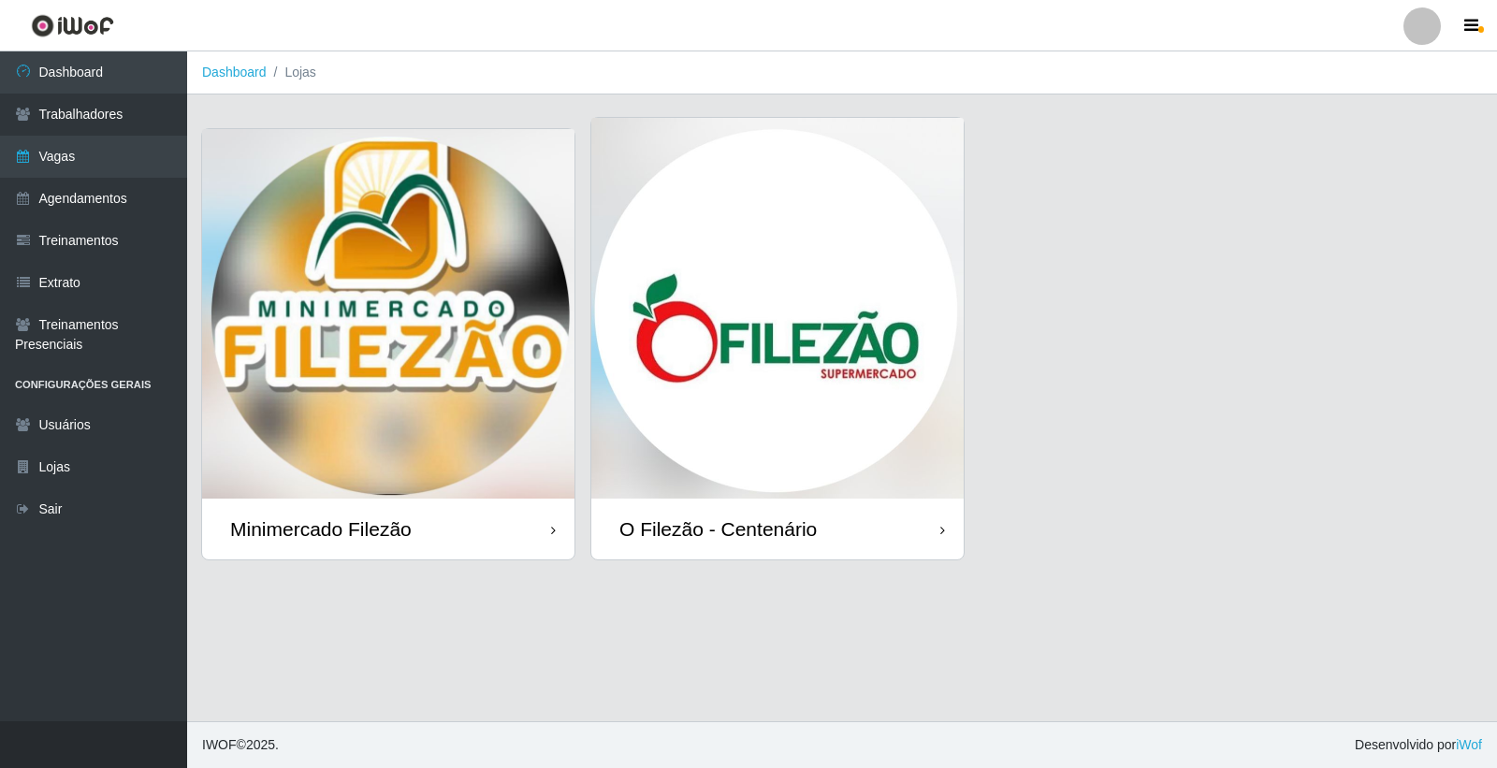
click at [795, 338] on img at bounding box center [777, 308] width 372 height 381
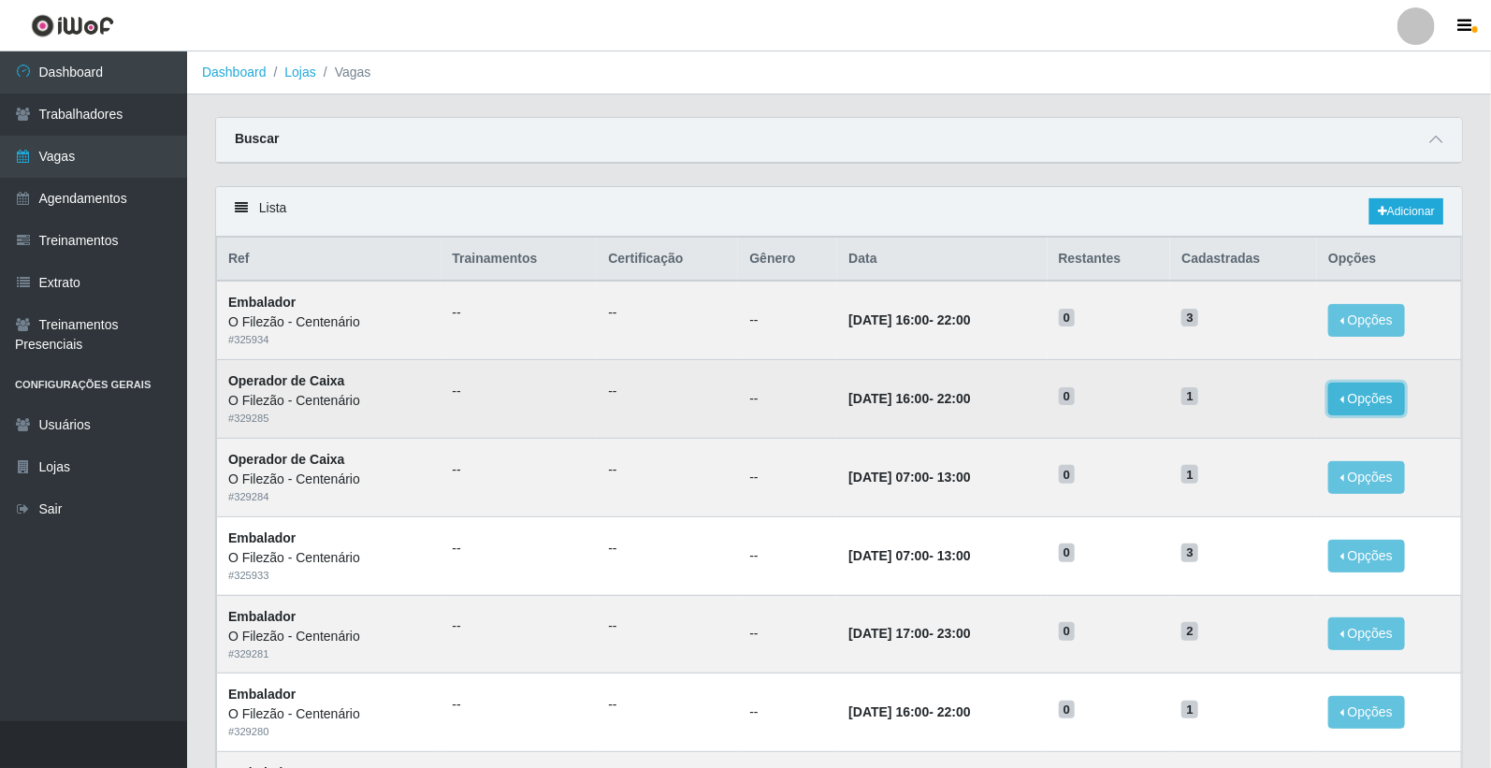
click at [1371, 400] on button "Opções" at bounding box center [1366, 399] width 77 height 33
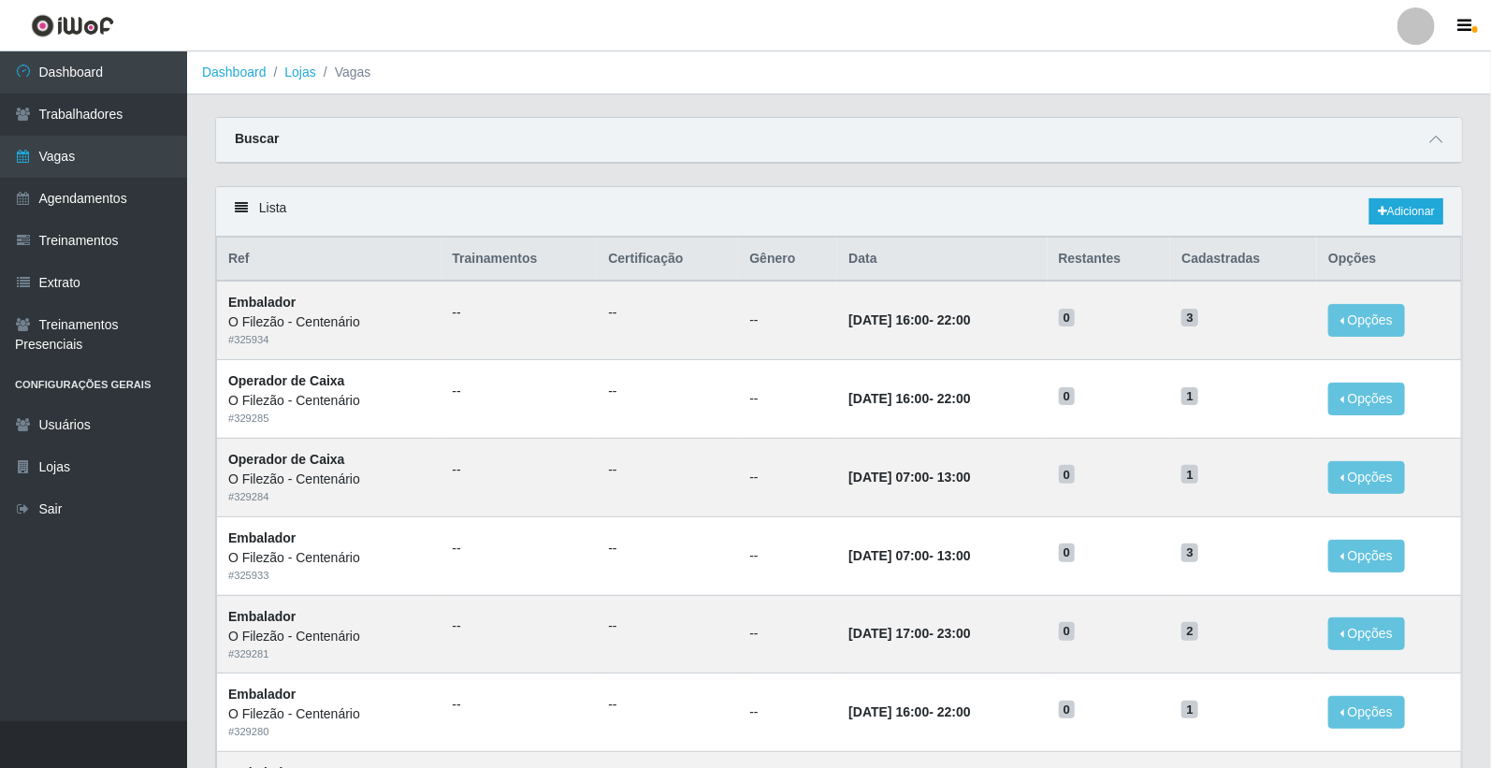
click at [243, 82] on ol "Dashboard Lojas Vagas" at bounding box center [839, 72] width 1304 height 43
click at [234, 58] on ol "Dashboard Lojas Vagas" at bounding box center [839, 72] width 1304 height 43
click at [238, 73] on link "Dashboard" at bounding box center [234, 72] width 65 height 15
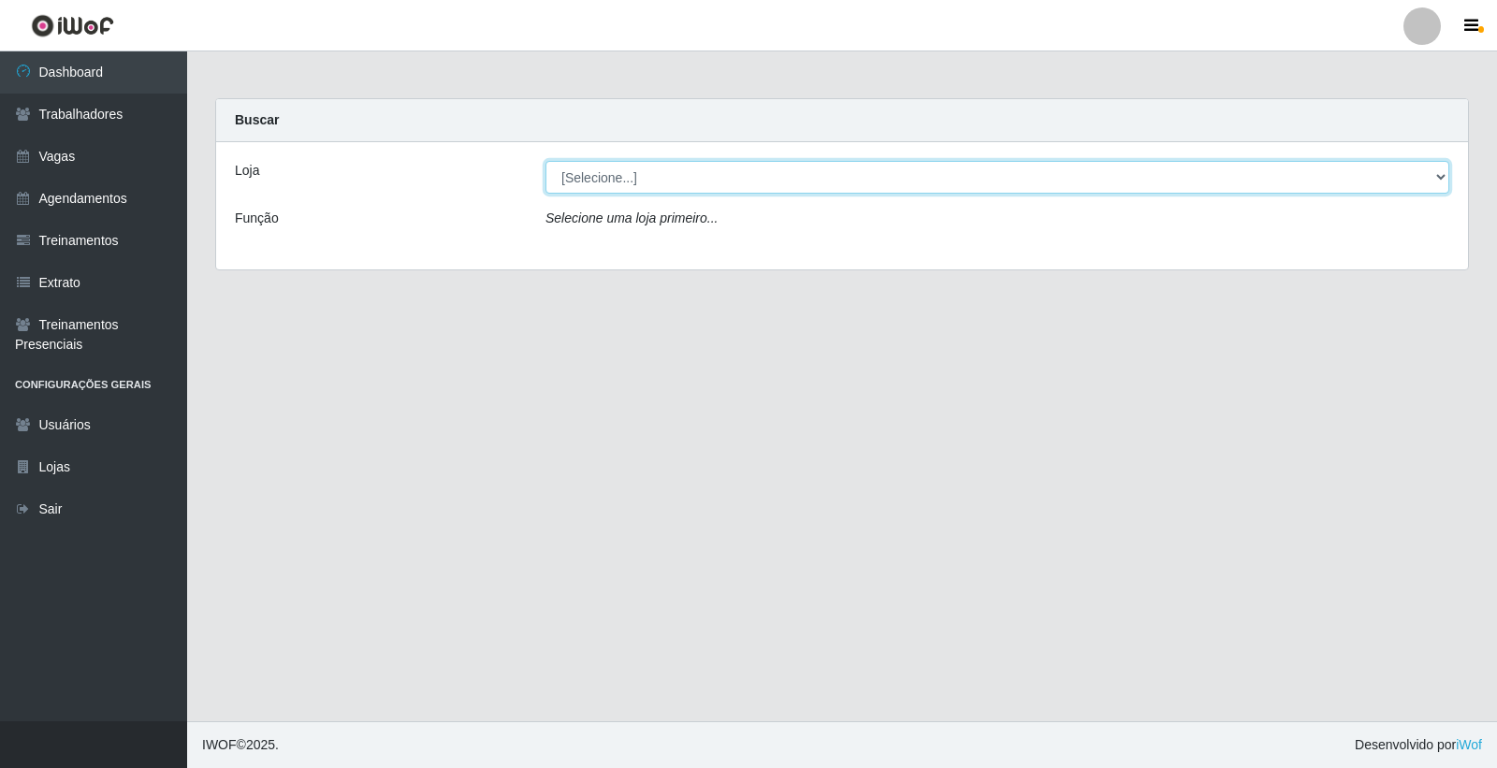
click at [703, 182] on select "[Selecione...] Minimercado Filezão O Filezão - Centenário" at bounding box center [997, 177] width 904 height 33
select select "203"
click at [545, 161] on select "[Selecione...] Minimercado Filezão O Filezão - Centenário" at bounding box center [997, 177] width 904 height 33
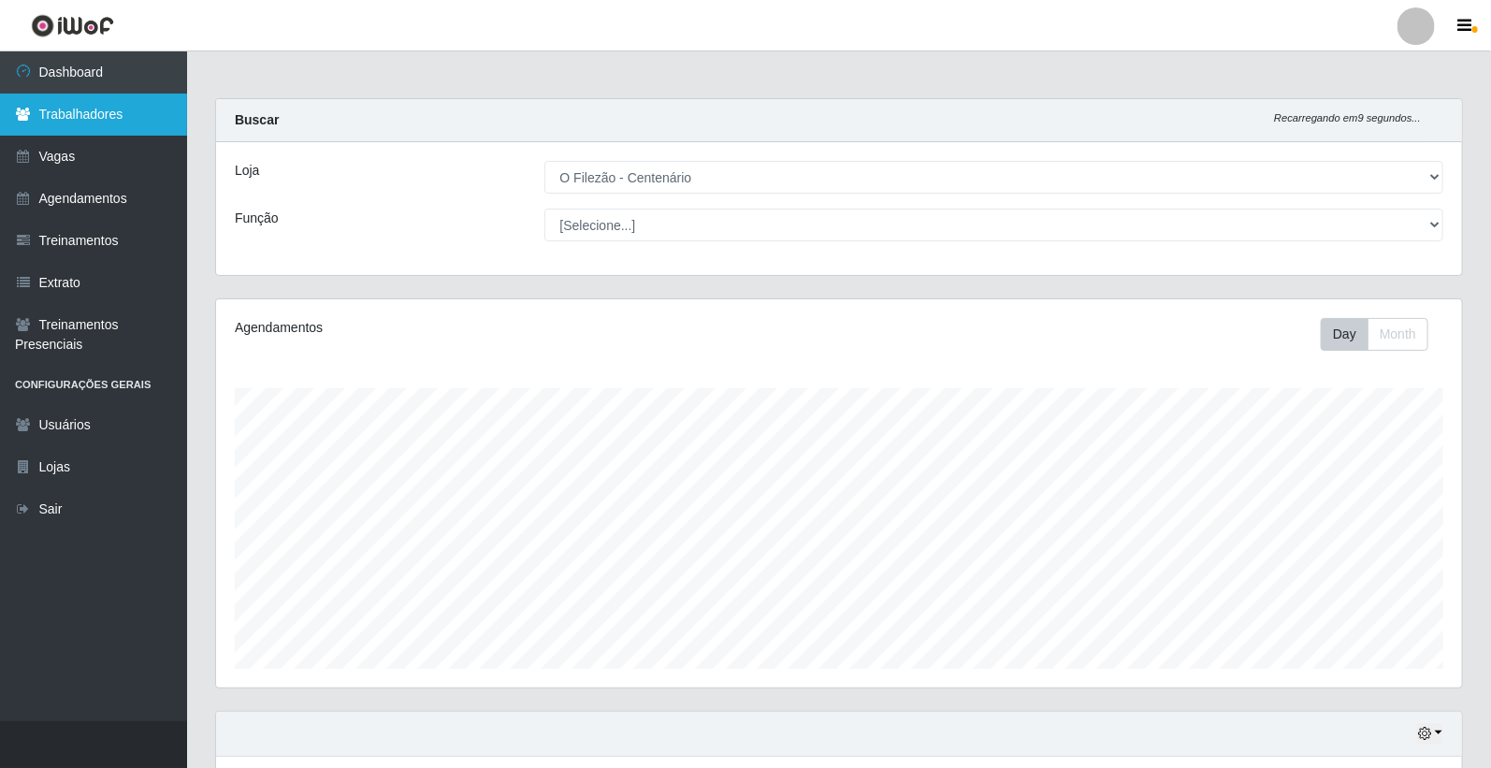
click at [78, 107] on link "Trabalhadores" at bounding box center [93, 115] width 187 height 42
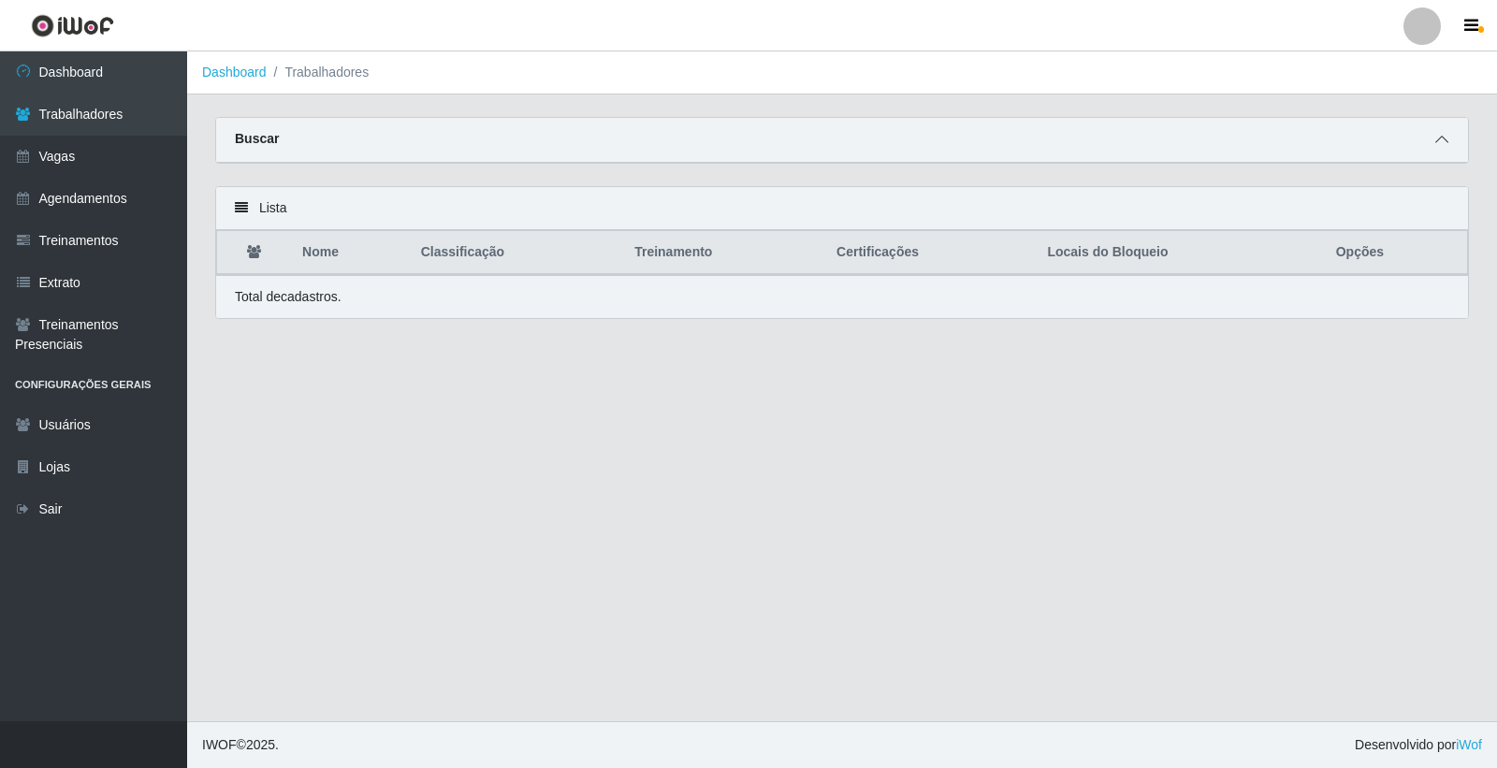
click at [1436, 136] on icon at bounding box center [1441, 139] width 13 height 13
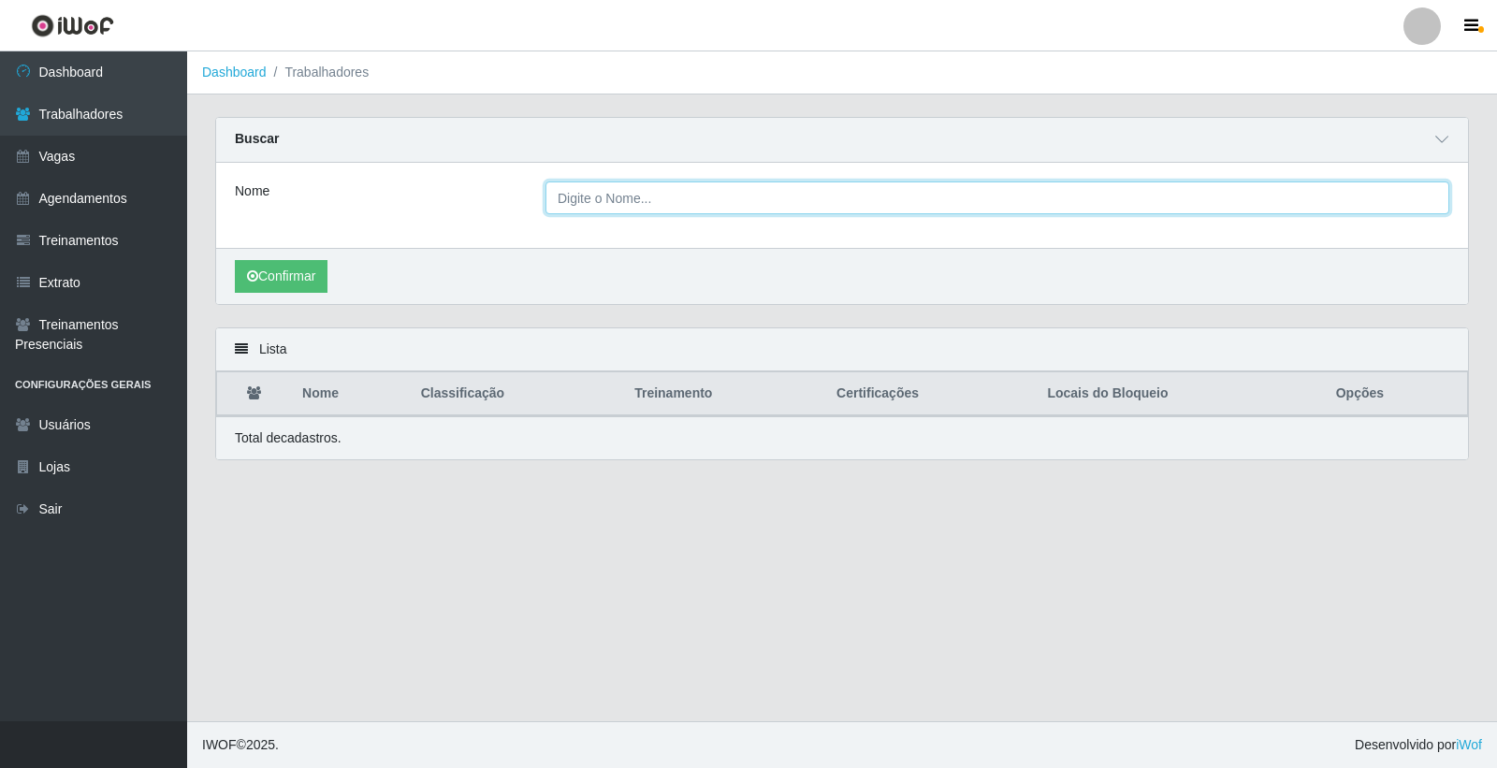
click at [640, 203] on input "Nome" at bounding box center [997, 197] width 904 height 33
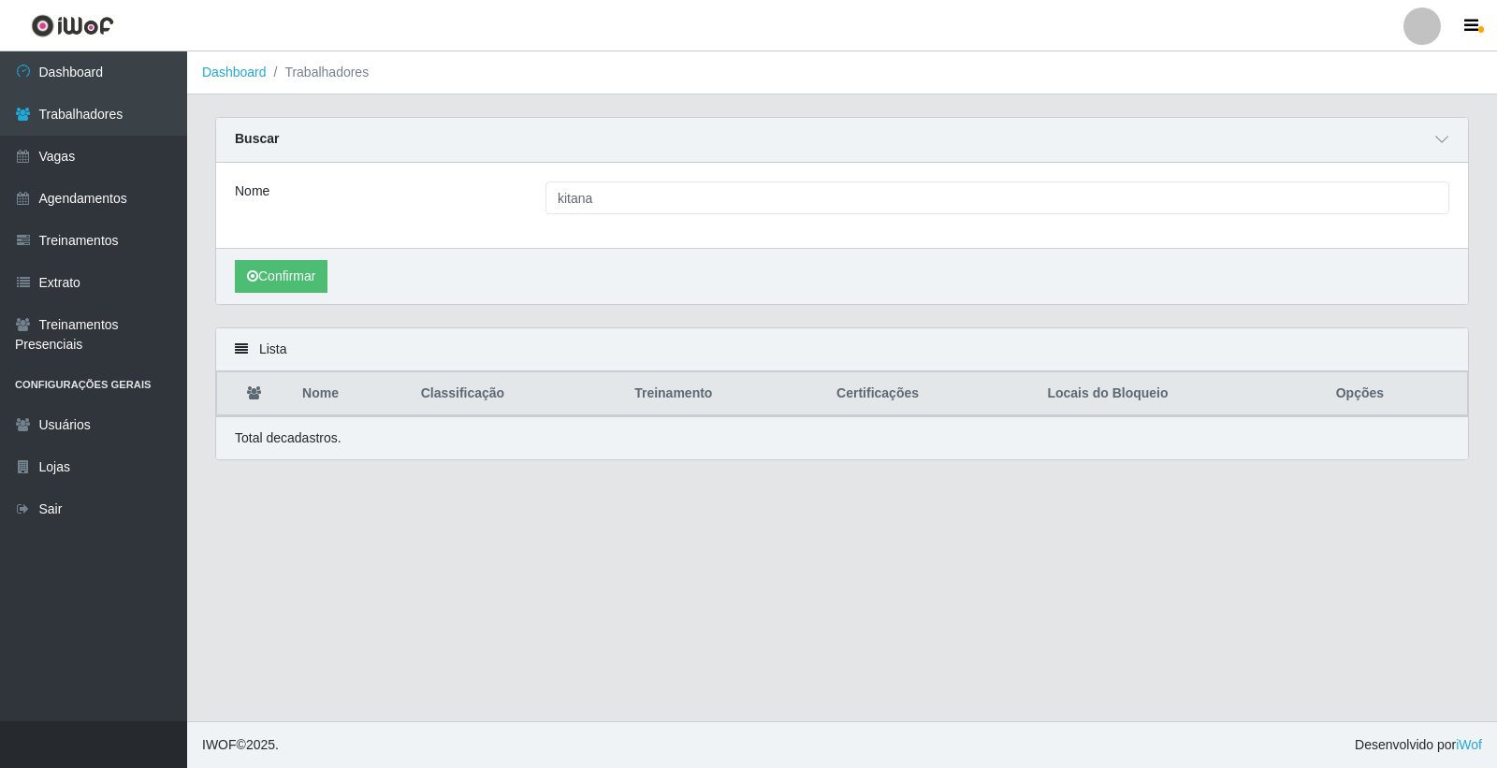
click at [335, 286] on div "Confirmar" at bounding box center [841, 276] width 1251 height 56
drag, startPoint x: 321, startPoint y: 279, endPoint x: 459, endPoint y: 297, distance: 139.7
click at [322, 277] on button "Confirmar" at bounding box center [281, 276] width 93 height 33
click at [268, 278] on button "Confirmar" at bounding box center [281, 276] width 93 height 33
click at [569, 295] on div "Confirmar" at bounding box center [841, 276] width 1251 height 56
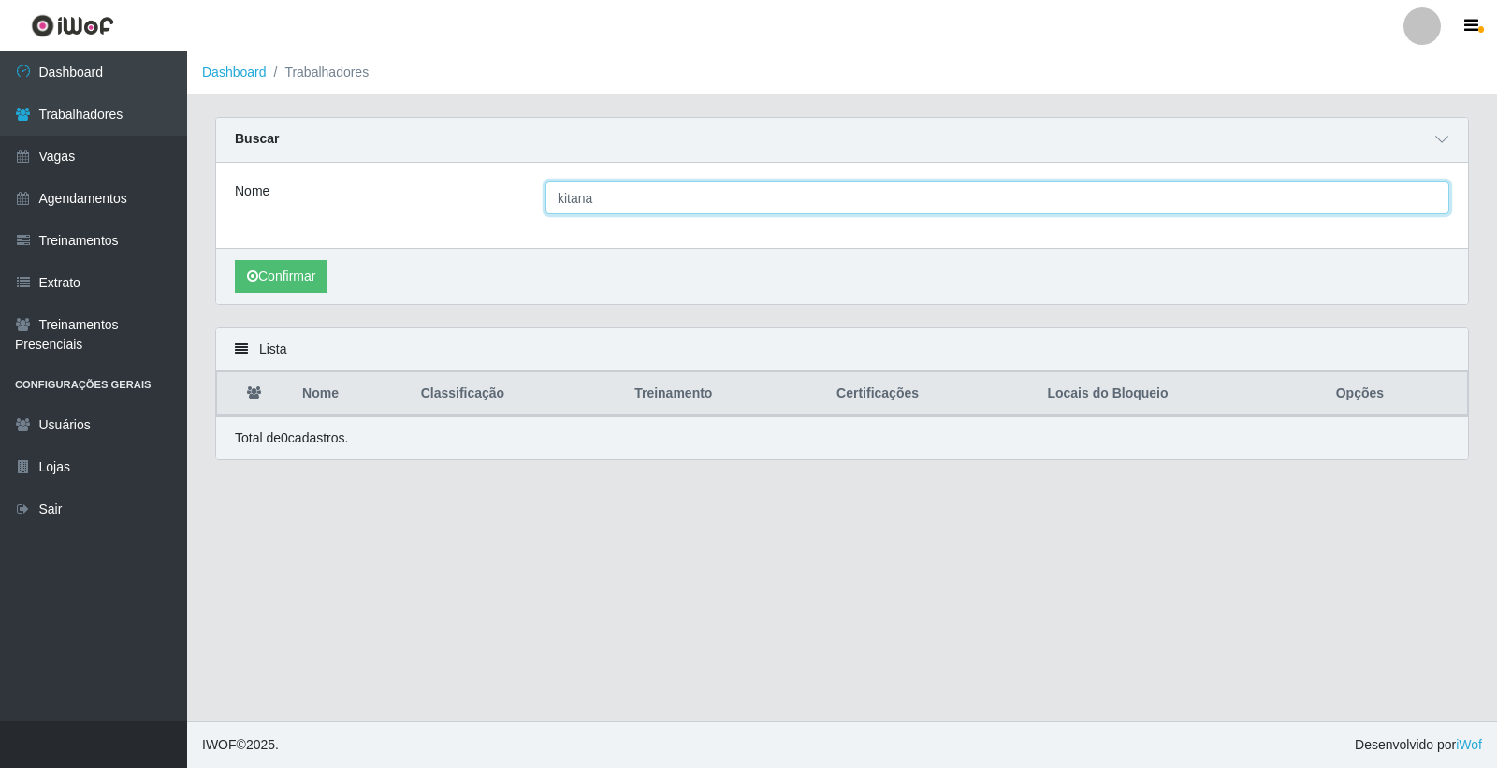
click at [644, 196] on input "kitana" at bounding box center [997, 197] width 904 height 33
type input "k"
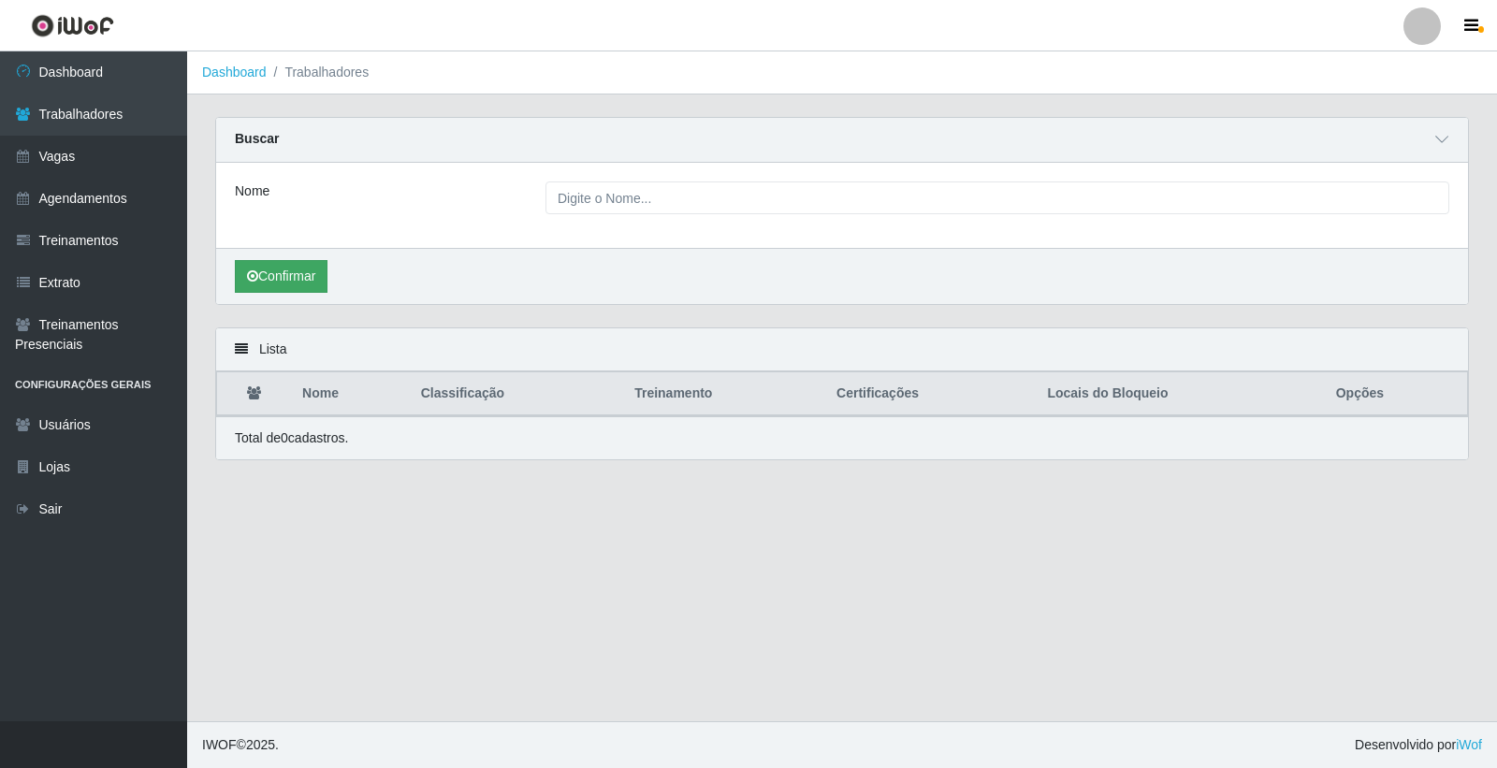
drag, startPoint x: 263, startPoint y: 255, endPoint x: 258, endPoint y: 267, distance: 12.2
click at [263, 256] on div "Confirmar" at bounding box center [841, 276] width 1251 height 56
click at [29, 109] on icon at bounding box center [23, 114] width 17 height 13
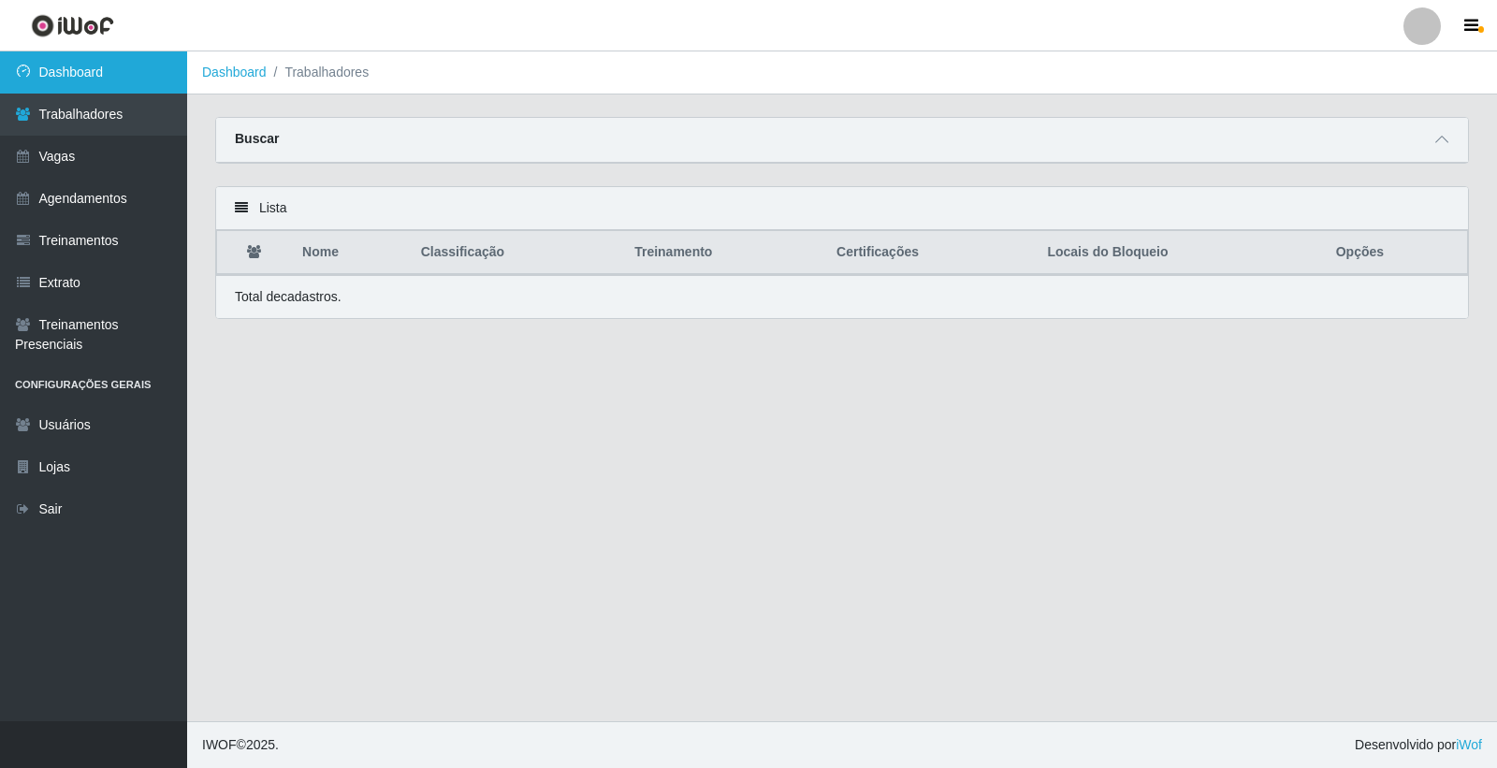
click at [168, 61] on link "Dashboard" at bounding box center [93, 72] width 187 height 42
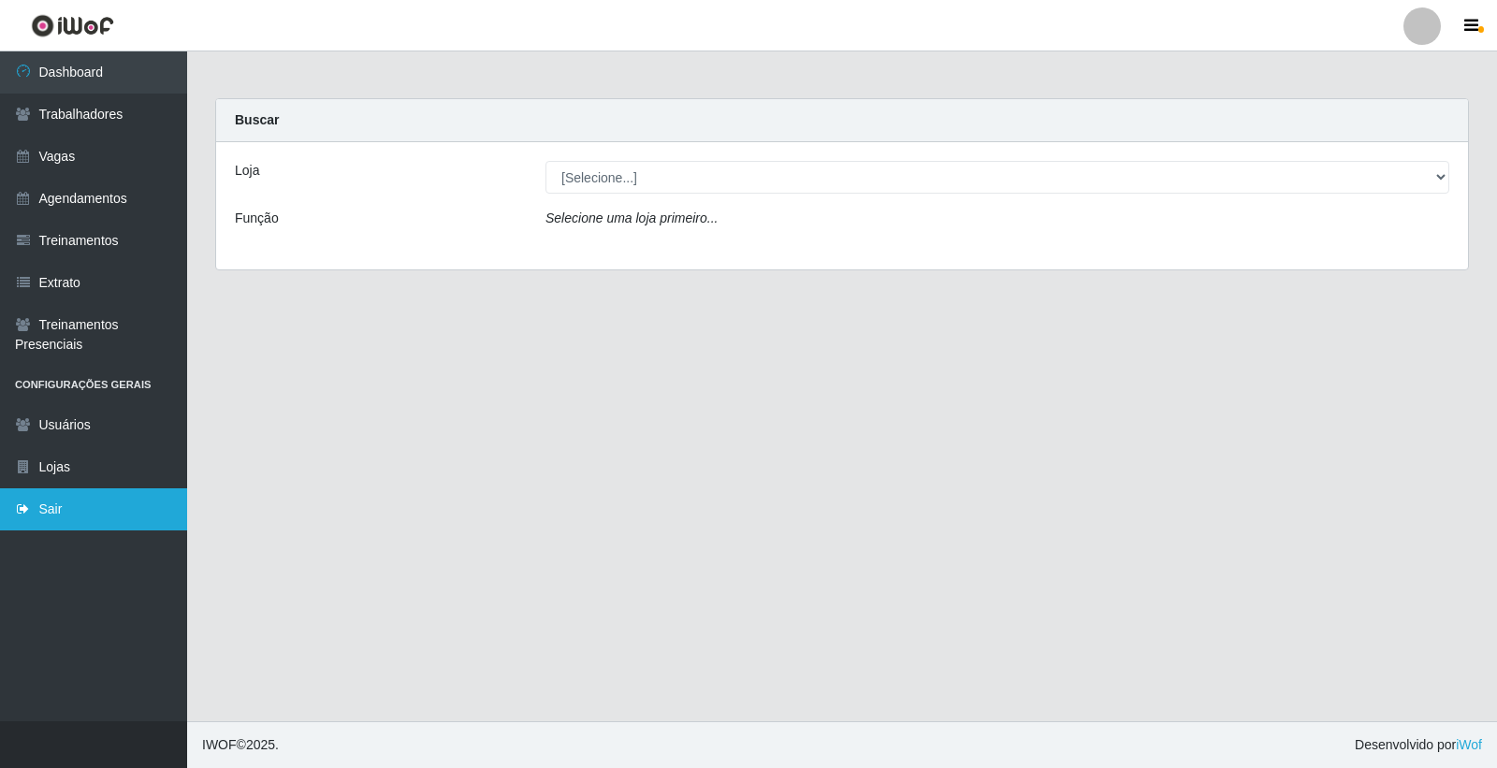
click at [94, 498] on link "Sair" at bounding box center [93, 509] width 187 height 42
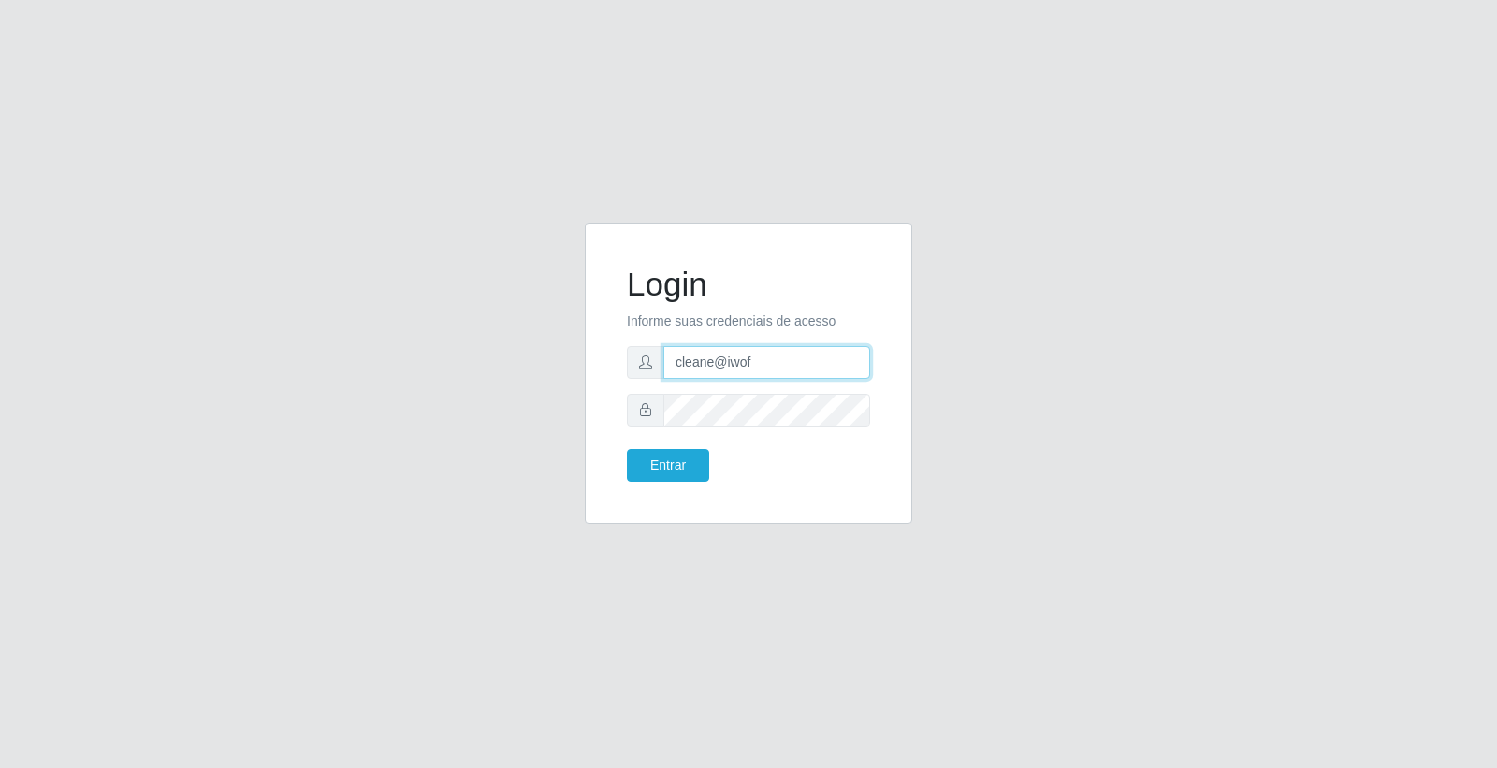
drag, startPoint x: 796, startPoint y: 365, endPoint x: 693, endPoint y: 352, distance: 103.7
click at [693, 352] on input "cleane@iwof" at bounding box center [766, 362] width 207 height 33
click at [700, 356] on input "cleane@iwof" at bounding box center [766, 362] width 207 height 33
type input "anarita@iwof"
click at [672, 464] on button "Entrar" at bounding box center [668, 465] width 82 height 33
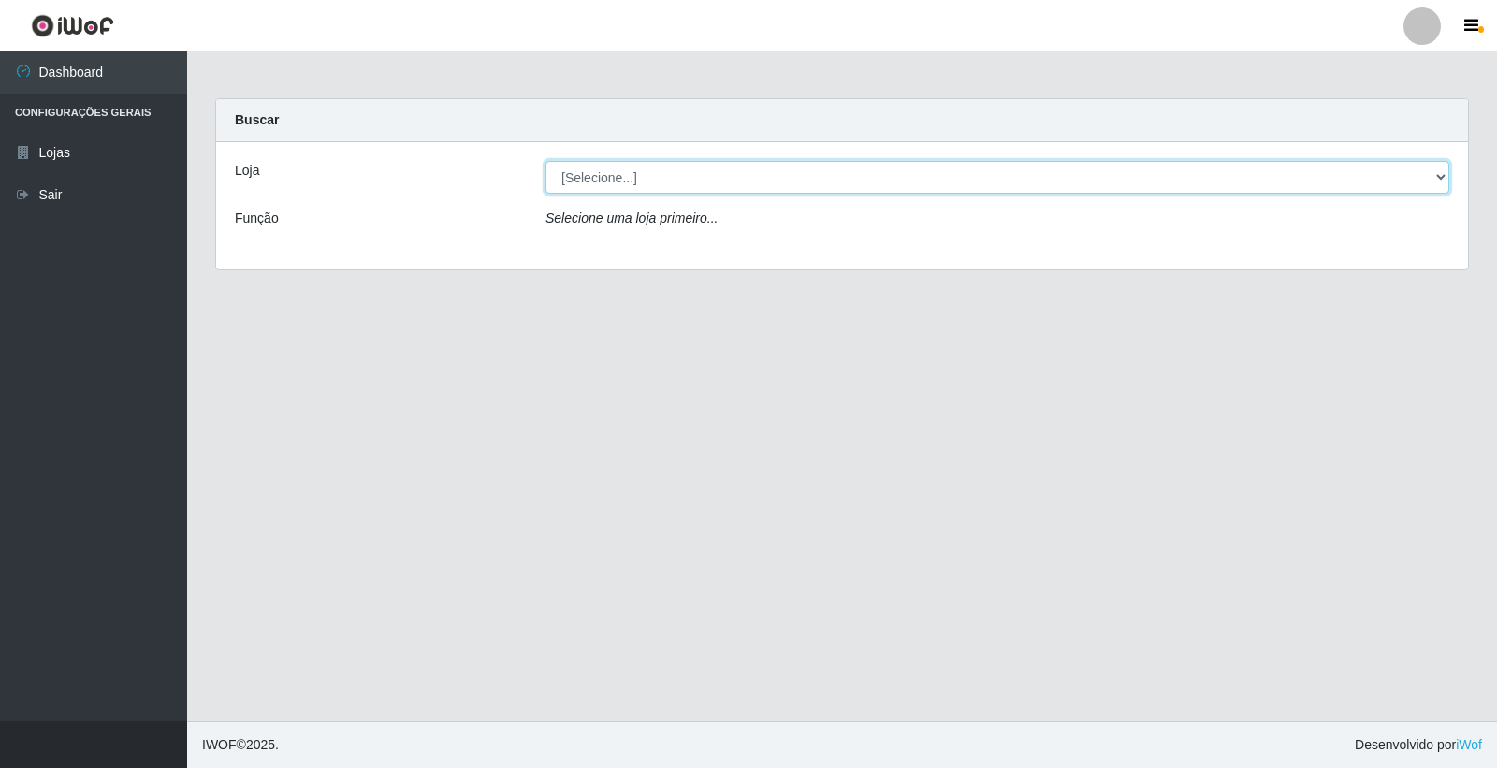
click at [662, 181] on select "[Selecione...] O Filezão - Centenário" at bounding box center [997, 177] width 904 height 33
select select "203"
click at [545, 161] on select "[Selecione...] O Filezão - Centenário" at bounding box center [997, 177] width 904 height 33
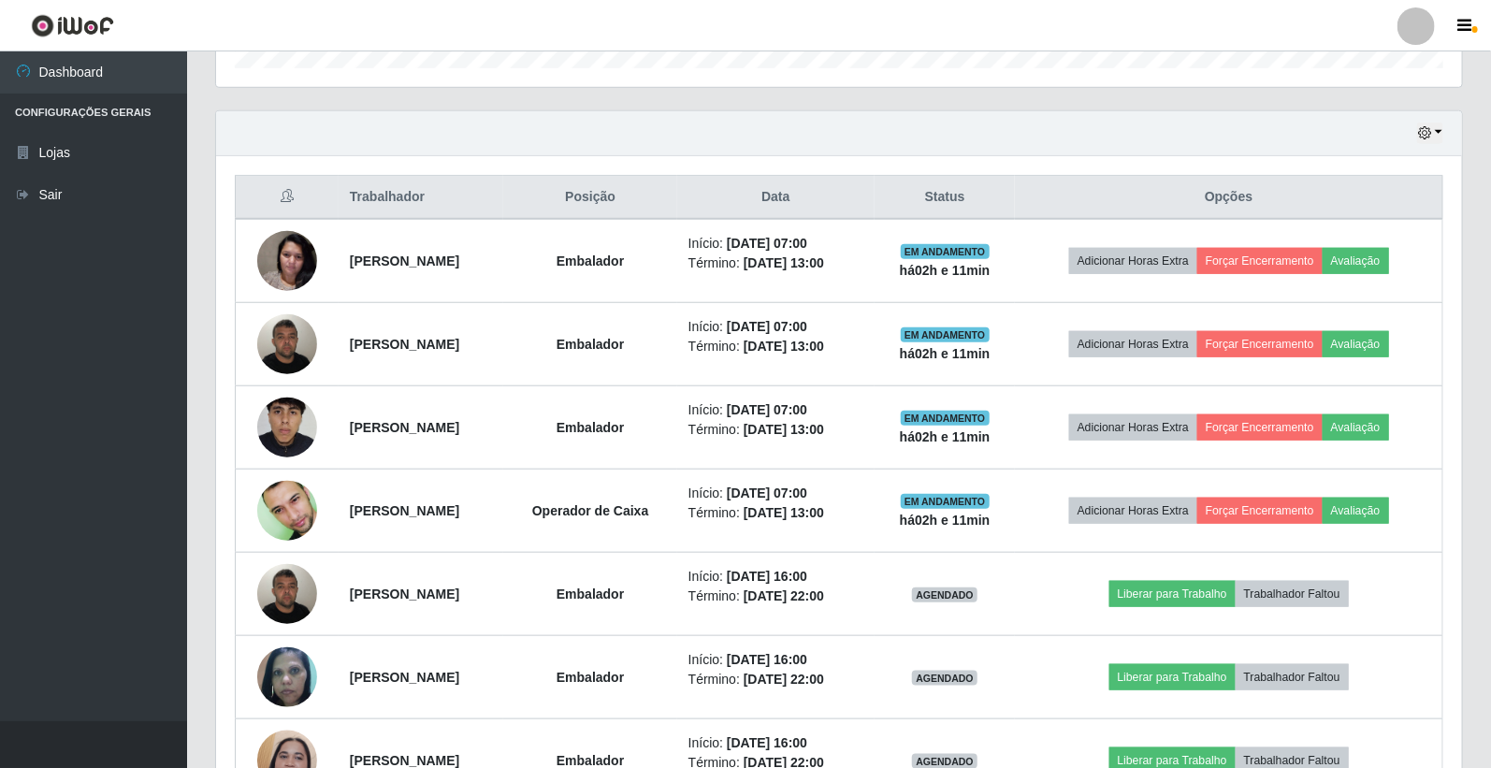
scroll to position [497, 0]
